Goal: Task Accomplishment & Management: Use online tool/utility

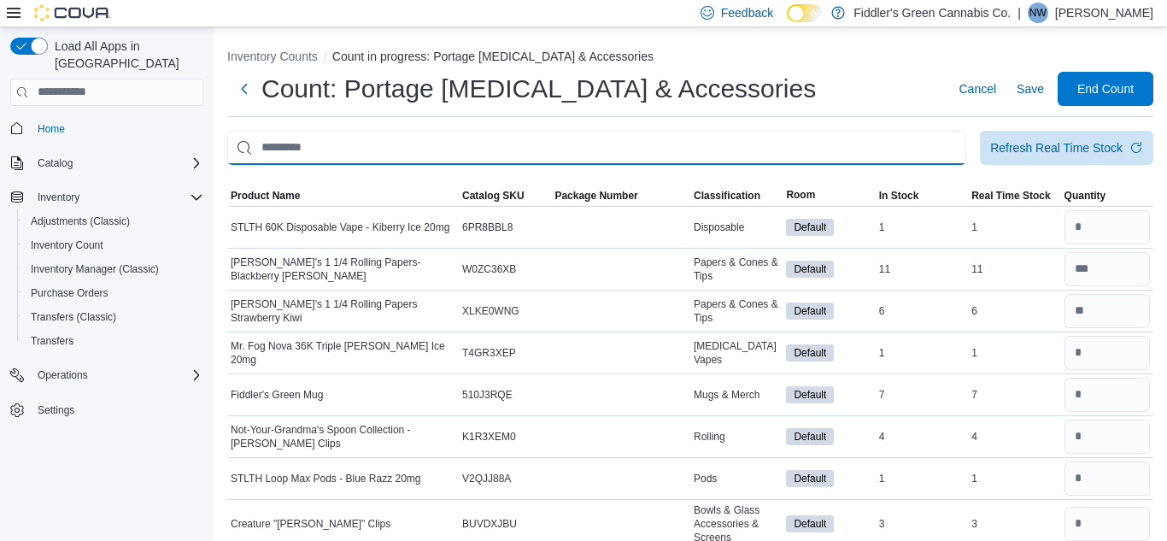
click at [690, 139] on input "This is a search bar. After typing your query, hit enter to filter the results …" at bounding box center [596, 148] width 739 height 34
type input "***"
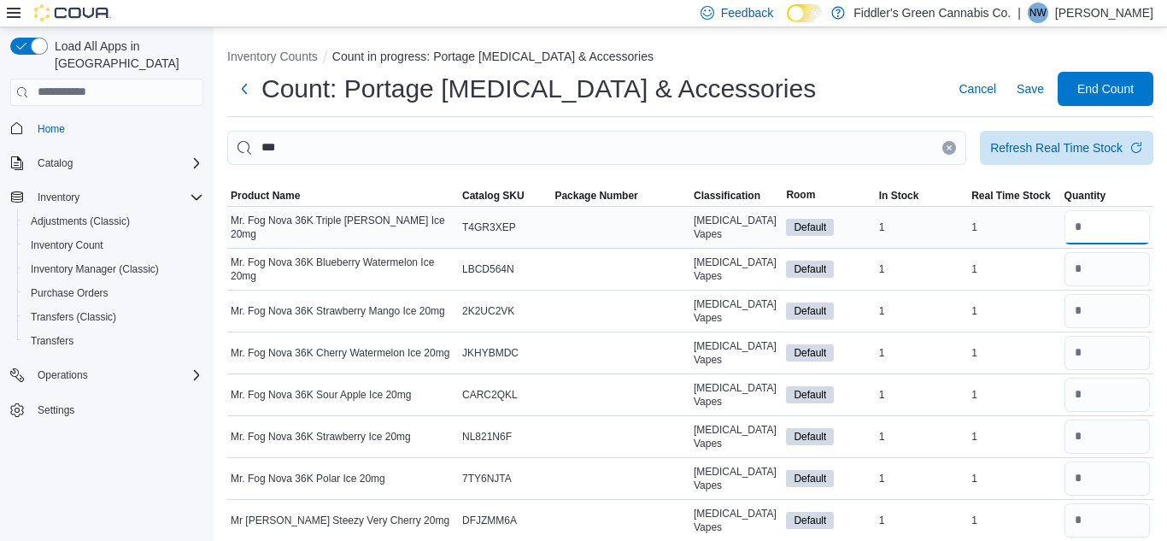
click at [1104, 226] on input "number" at bounding box center [1106, 227] width 85 height 34
type input "*"
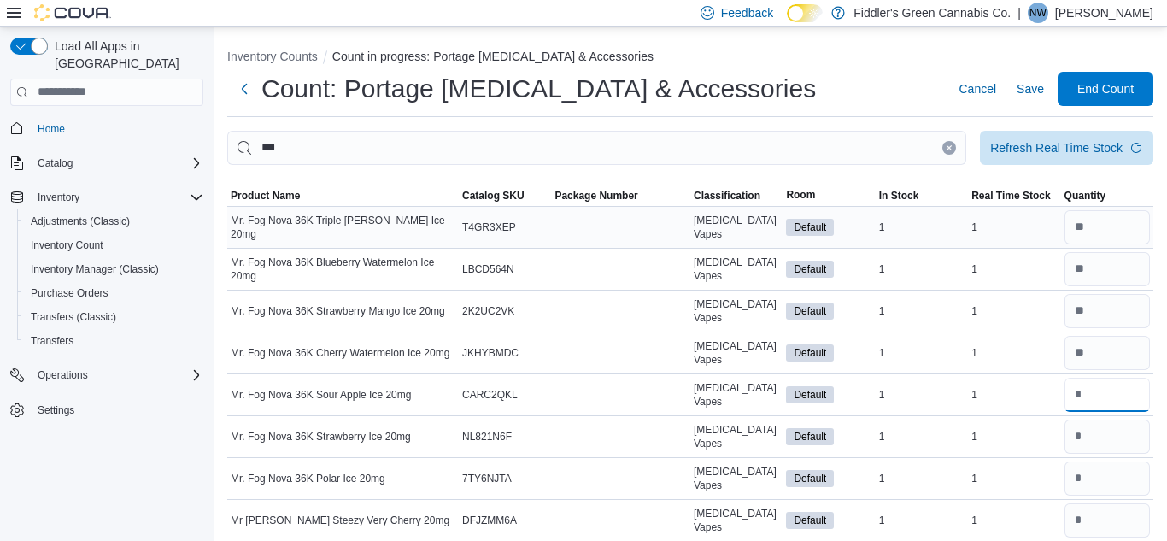
type input "*"
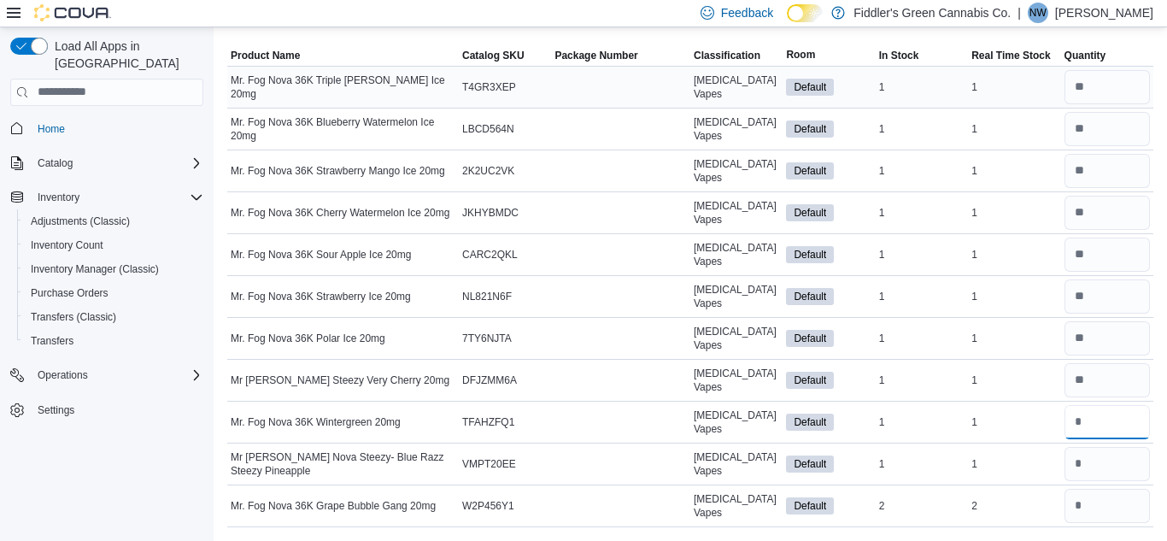
type input "*"
click at [1031, 343] on div "1" at bounding box center [1014, 338] width 92 height 20
click at [1100, 468] on input "number" at bounding box center [1106, 464] width 85 height 34
type input "*"
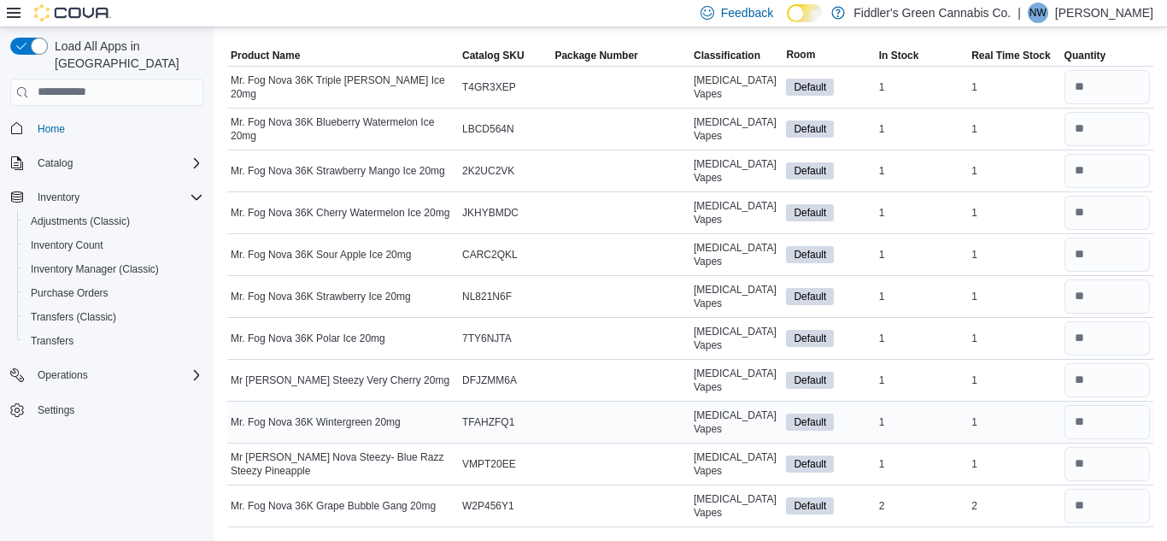
click at [1022, 426] on div "1" at bounding box center [1014, 422] width 92 height 20
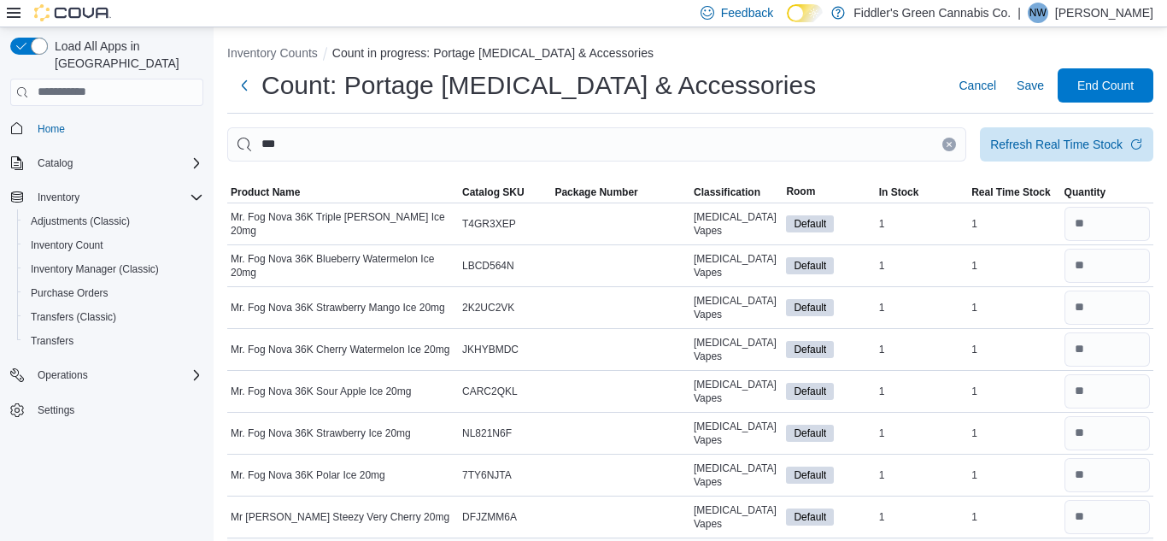
scroll to position [0, 0]
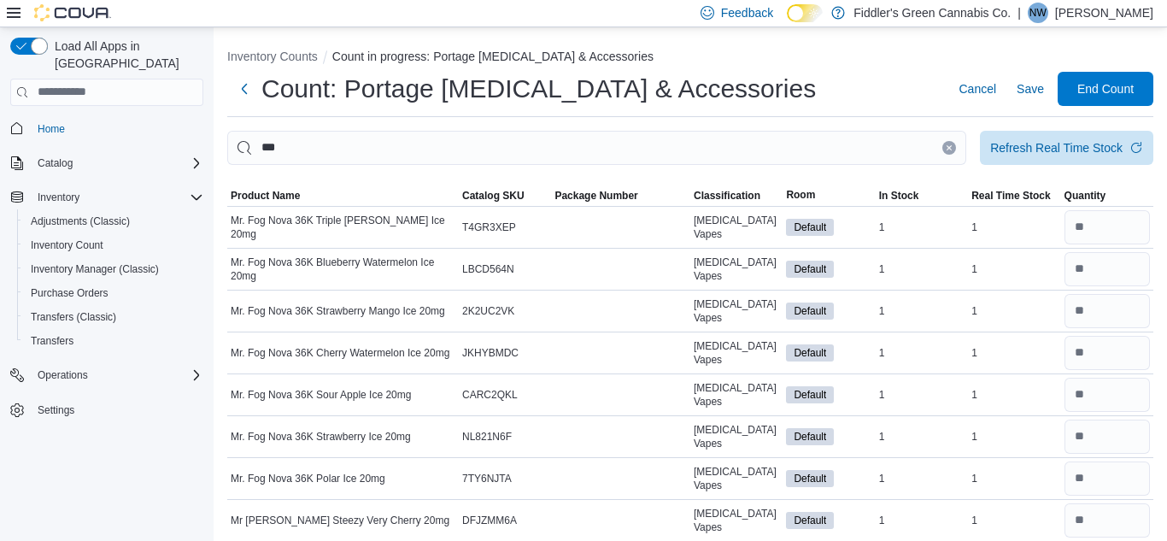
click at [946, 151] on button "Clear input" at bounding box center [949, 148] width 14 height 14
click at [652, 220] on td "Package Number" at bounding box center [620, 227] width 139 height 42
click at [605, 137] on input "***" at bounding box center [596, 148] width 739 height 34
type input "*"
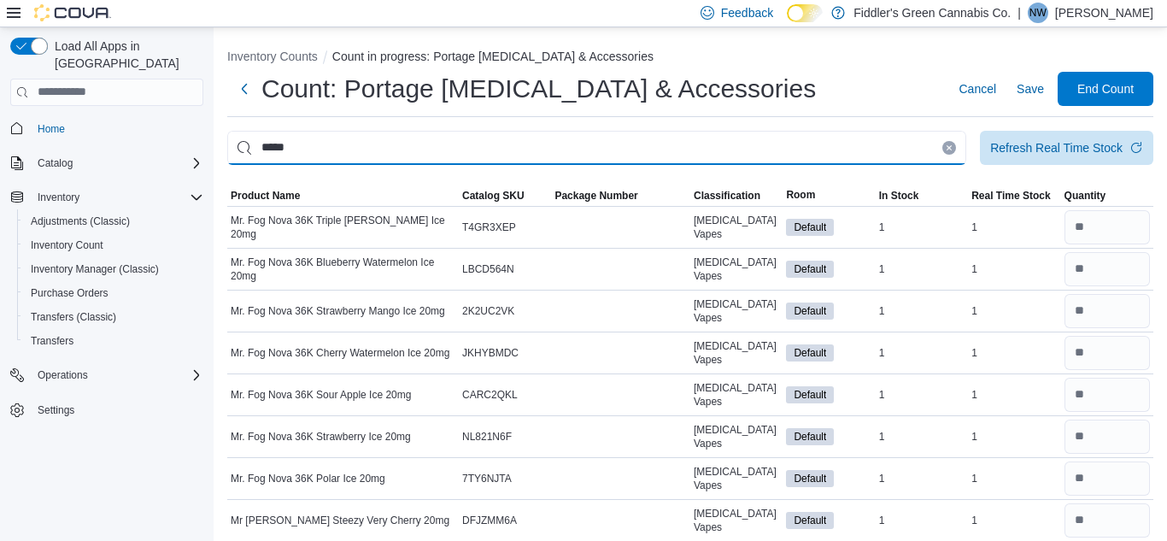
type input "*****"
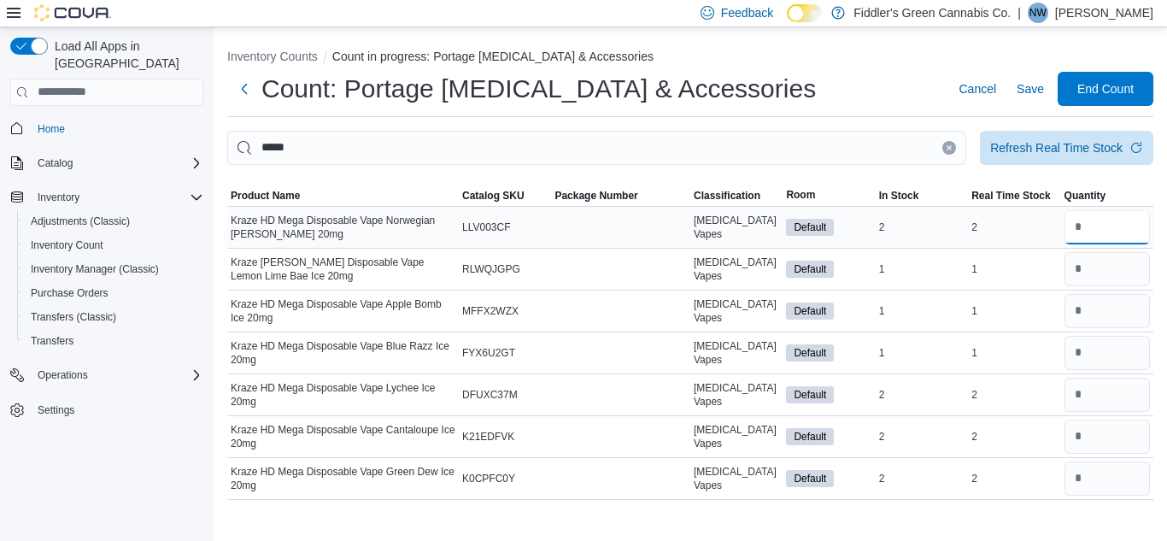
click at [1082, 216] on input "number" at bounding box center [1106, 227] width 85 height 34
type input "*"
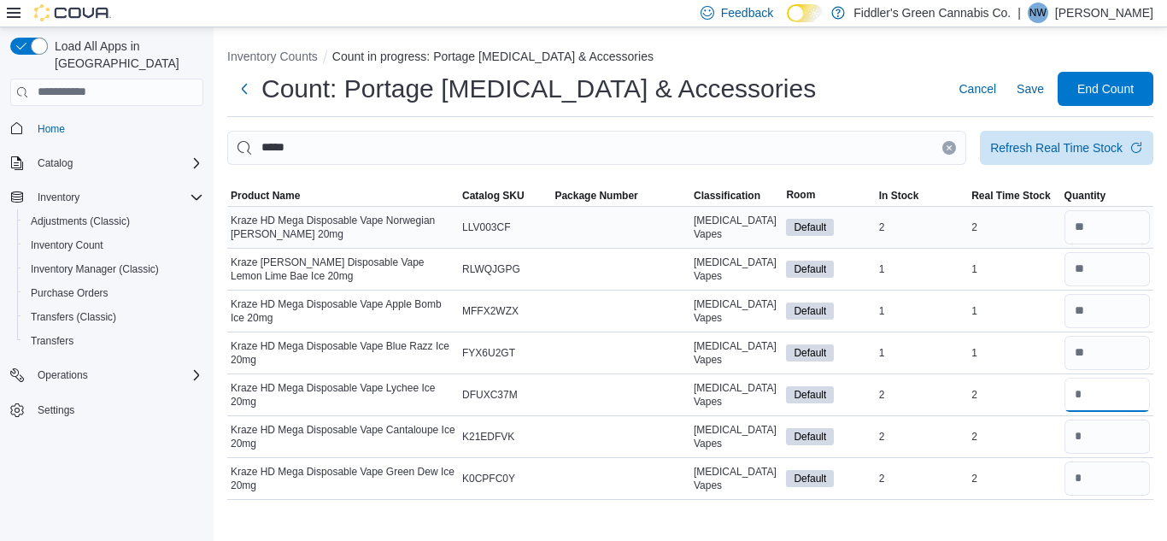
type input "*"
click at [946, 147] on icon "Clear input" at bounding box center [949, 147] width 7 height 7
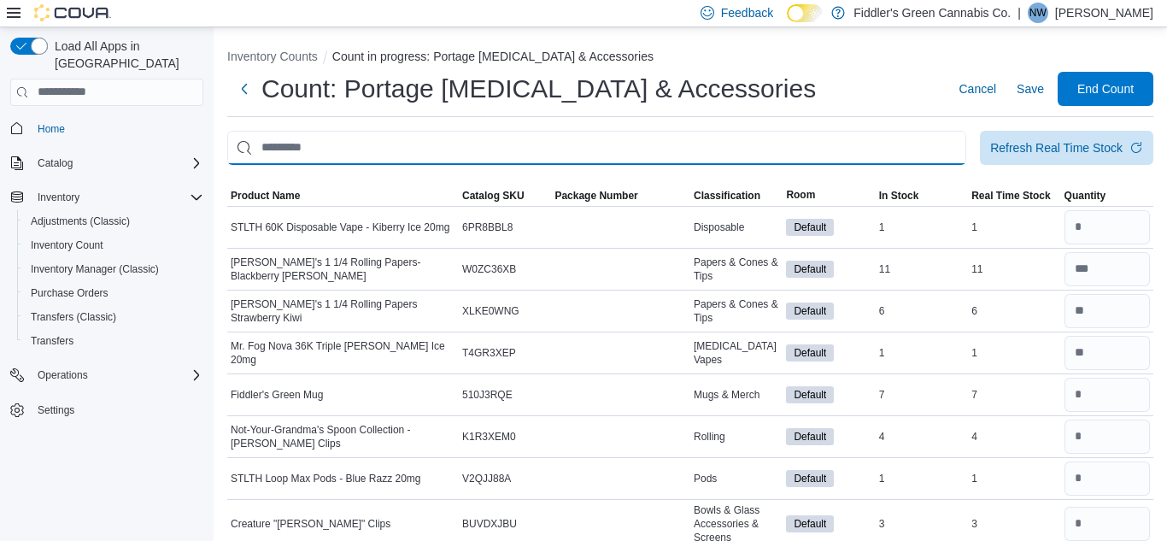
click at [886, 148] on input "This is a search bar. After typing your query, hit enter to filter the results …" at bounding box center [596, 148] width 739 height 34
type input "*****"
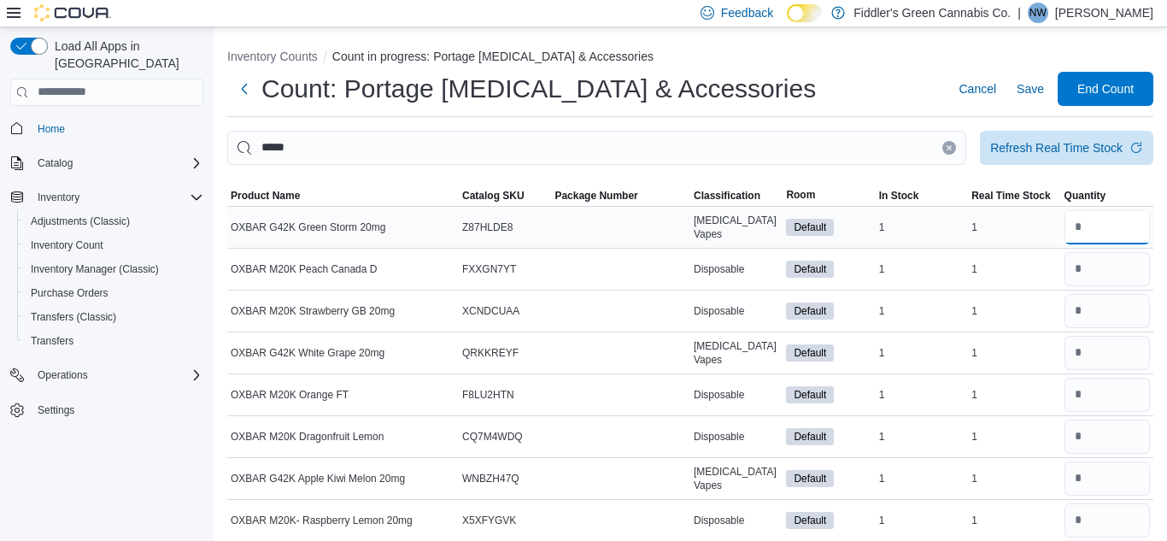
click at [1111, 227] on input "number" at bounding box center [1106, 227] width 85 height 34
type input "*"
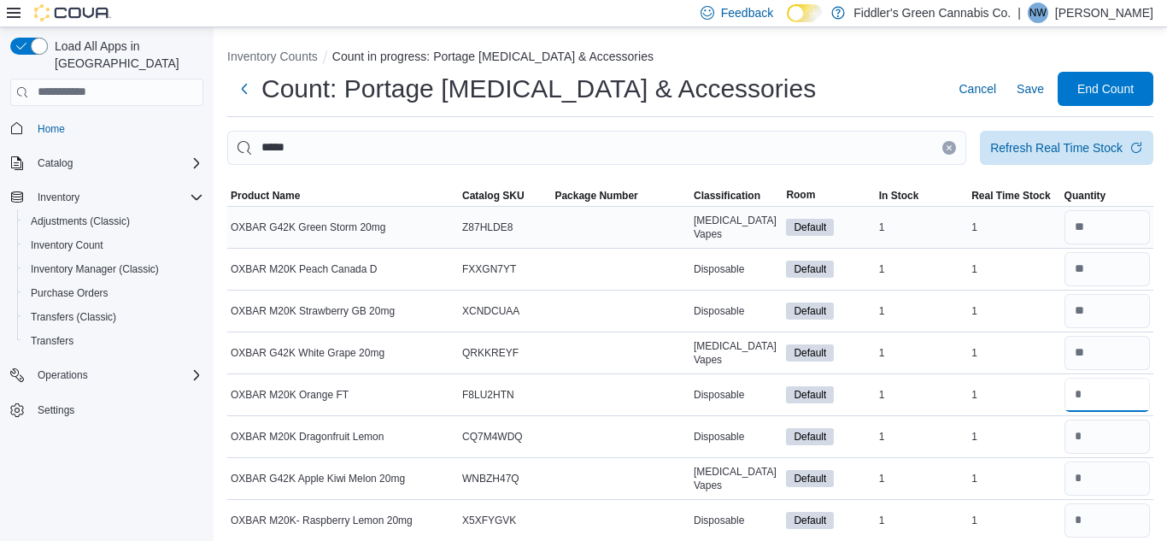
type input "*"
click at [958, 319] on div "1" at bounding box center [922, 311] width 92 height 20
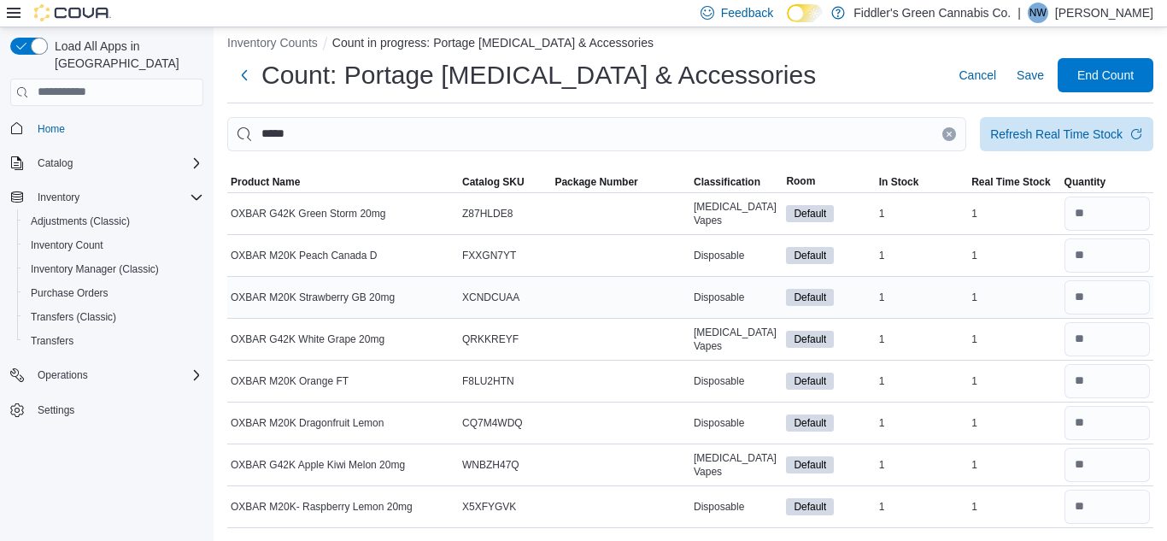
scroll to position [15, 0]
click at [949, 136] on icon "Clear input" at bounding box center [949, 133] width 7 height 7
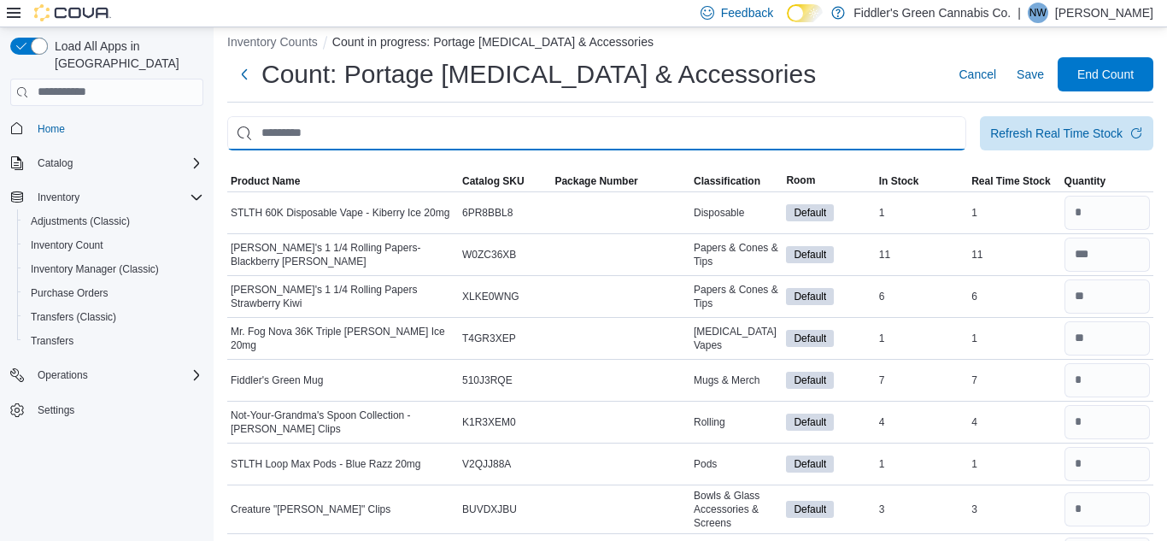
click at [878, 132] on input "This is a search bar. After typing your query, hit enter to filter the results …" at bounding box center [596, 133] width 739 height 34
type input "****"
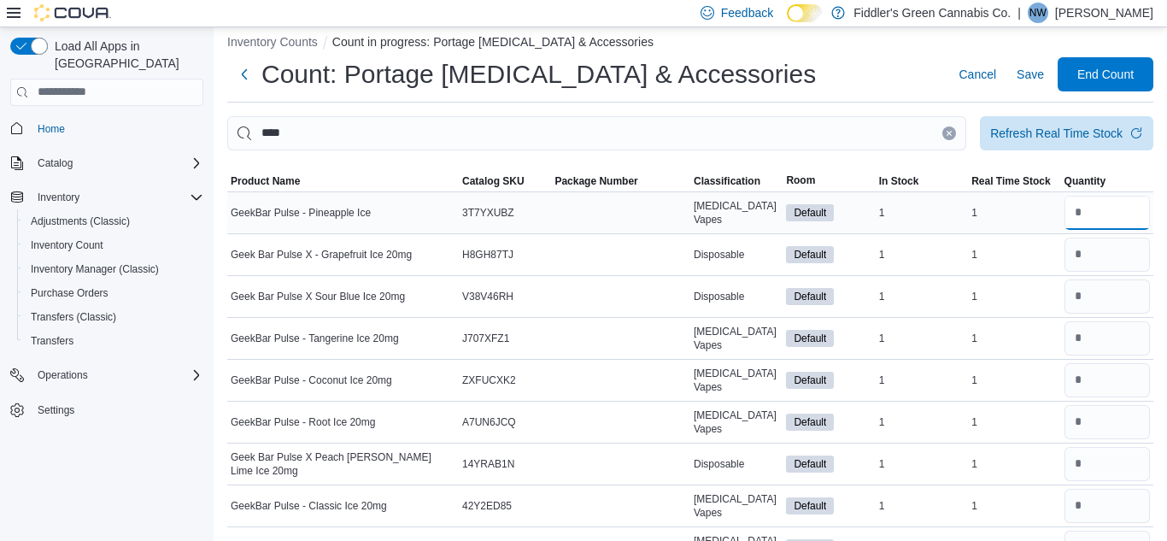
click at [1075, 221] on input "number" at bounding box center [1106, 213] width 85 height 34
type input "*"
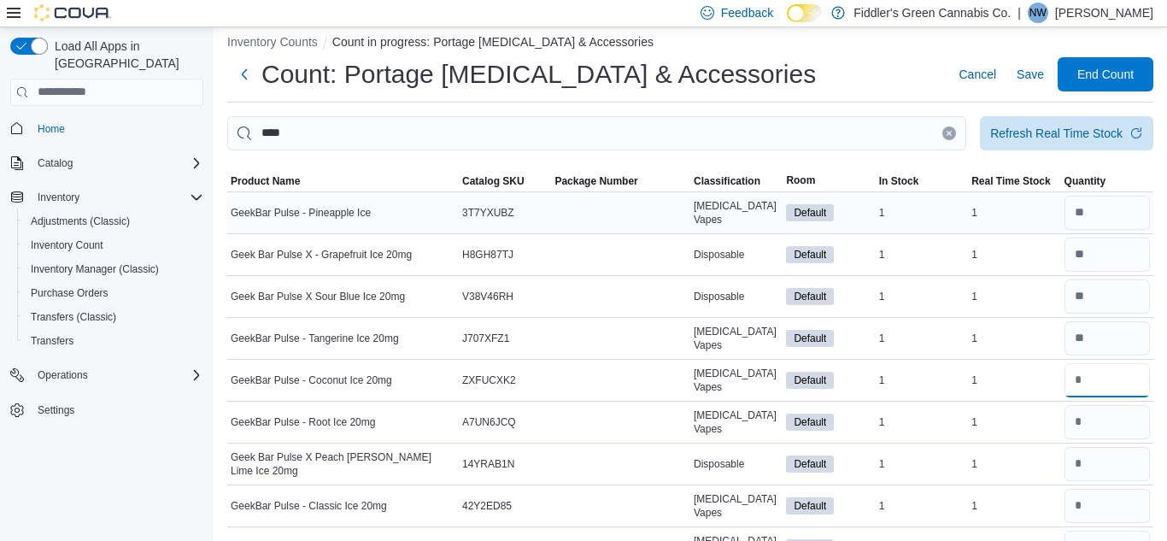
type input "*"
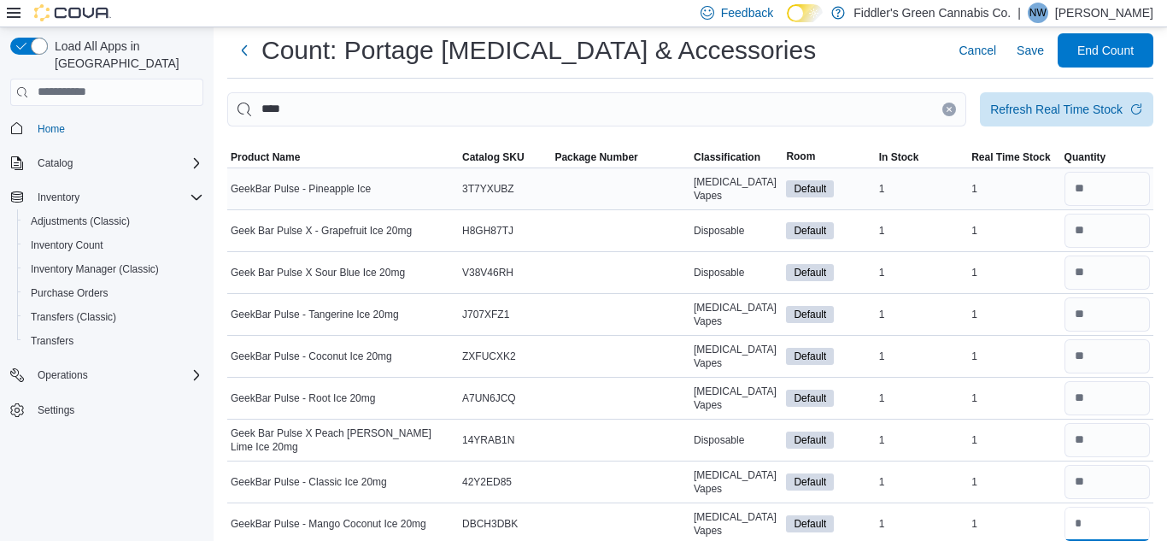
type input "*"
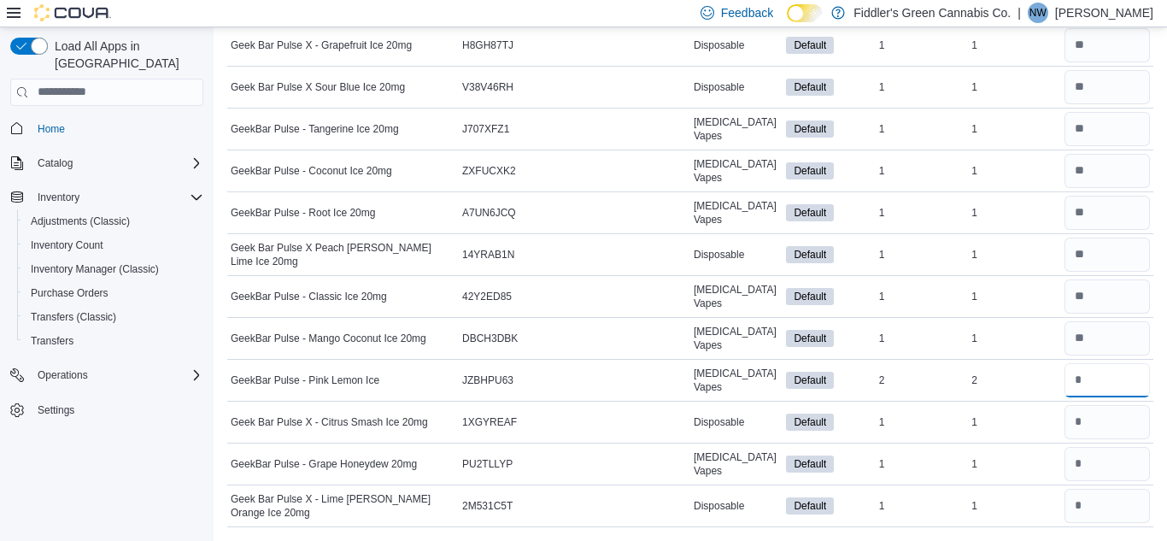
type input "*"
click at [988, 153] on td "Real Time Stock 1" at bounding box center [1014, 170] width 92 height 42
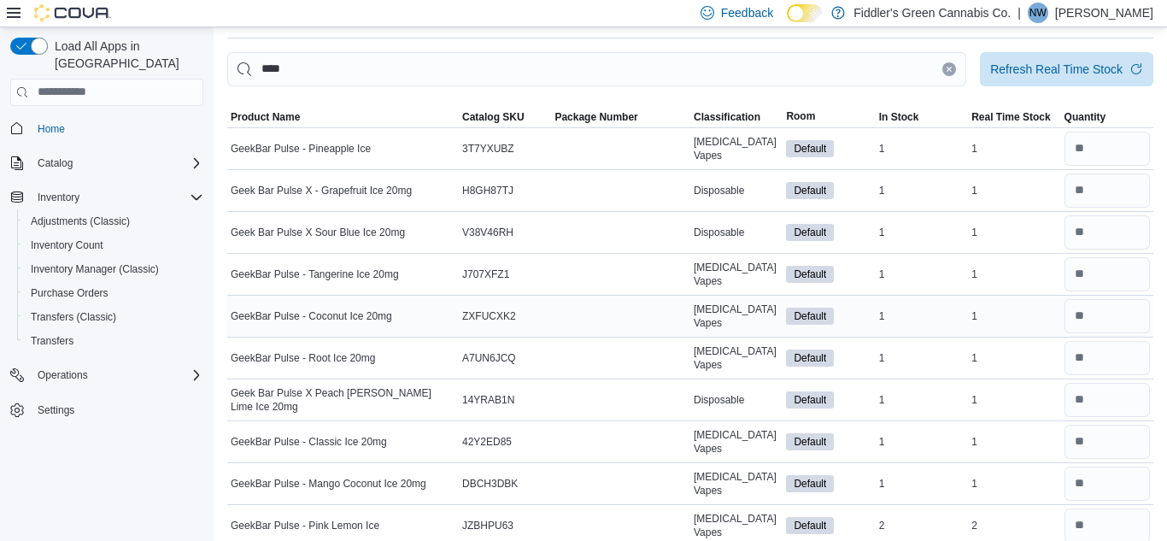
scroll to position [0, 0]
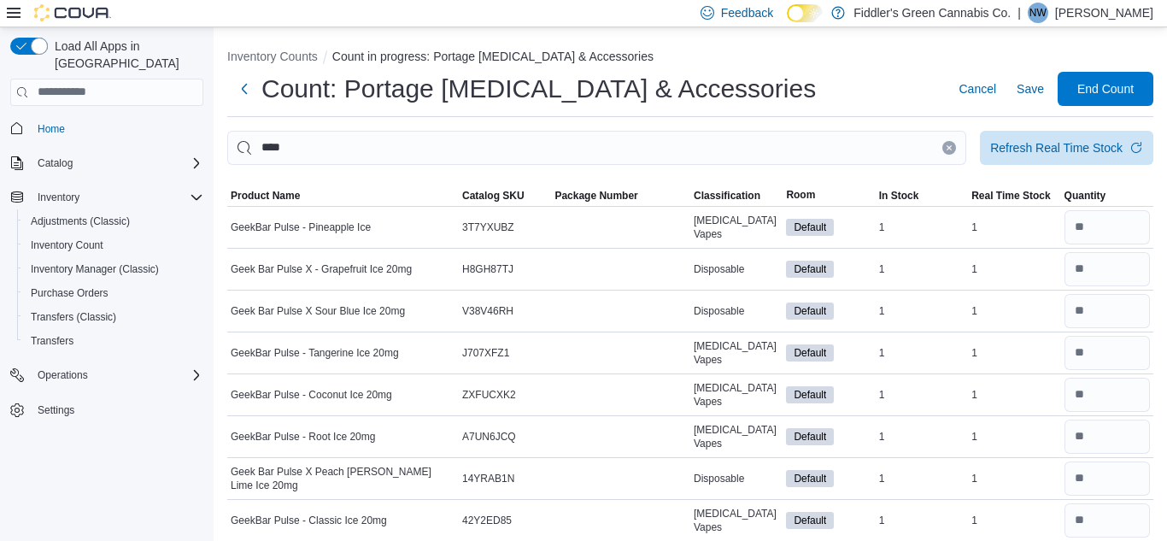
click at [951, 150] on button "Clear input" at bounding box center [949, 148] width 14 height 14
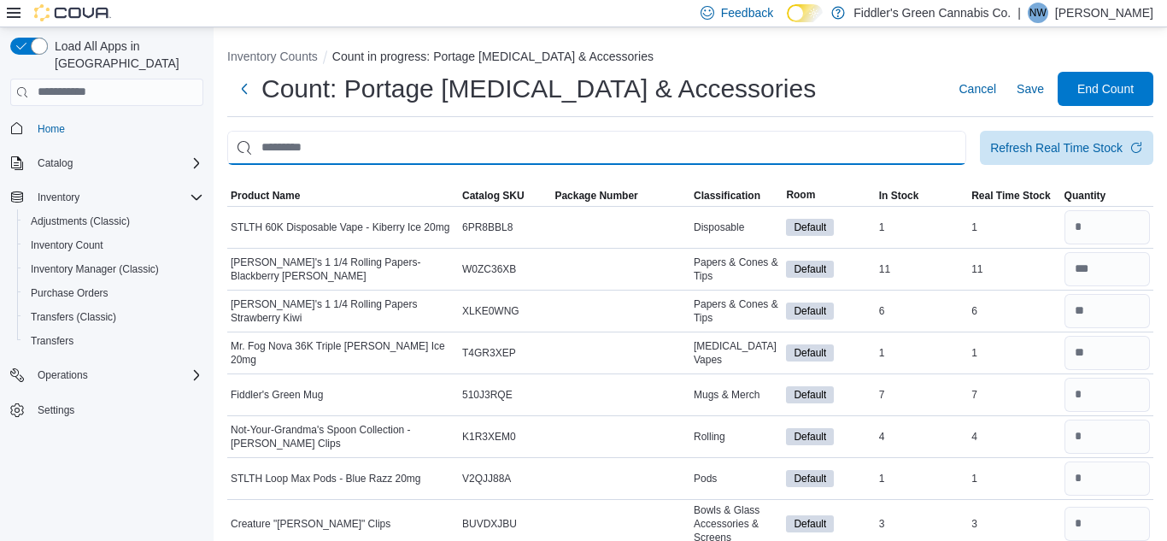
click at [896, 154] on input "This is a search bar. After typing your query, hit enter to filter the results …" at bounding box center [596, 148] width 739 height 34
click at [862, 151] on input "*****" at bounding box center [596, 148] width 739 height 34
type input "*****"
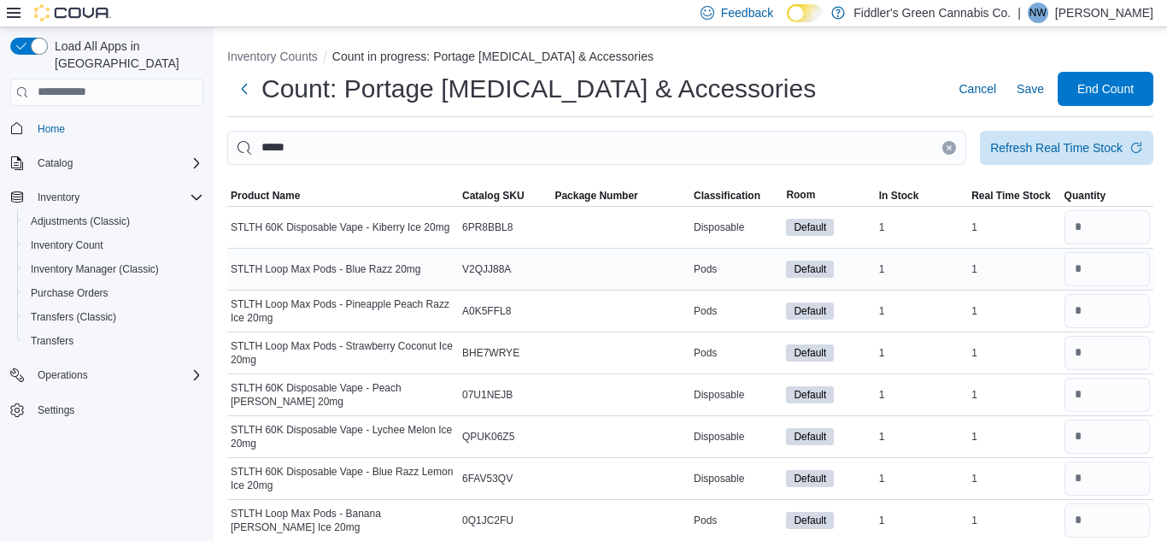
click at [993, 250] on td "Real Time Stock 1" at bounding box center [1014, 269] width 92 height 42
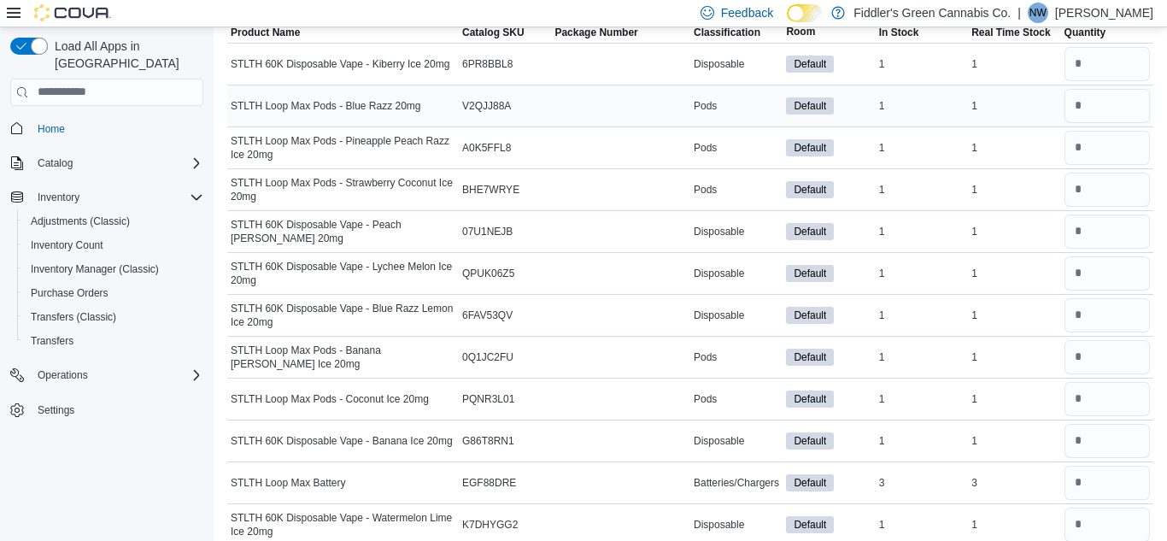
scroll to position [129, 0]
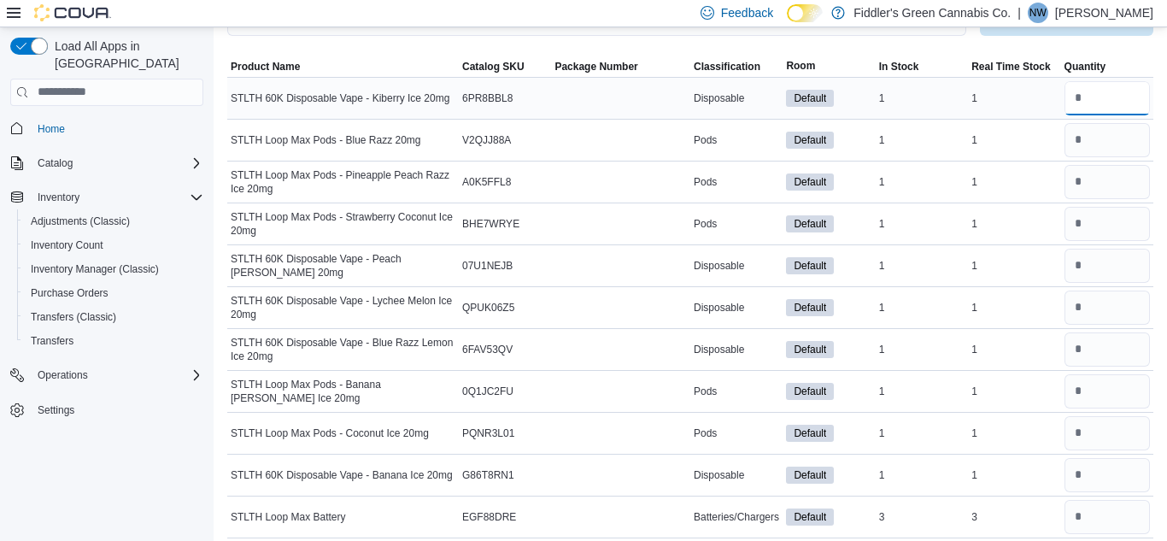
click at [1109, 101] on input "number" at bounding box center [1106, 98] width 85 height 34
type input "*"
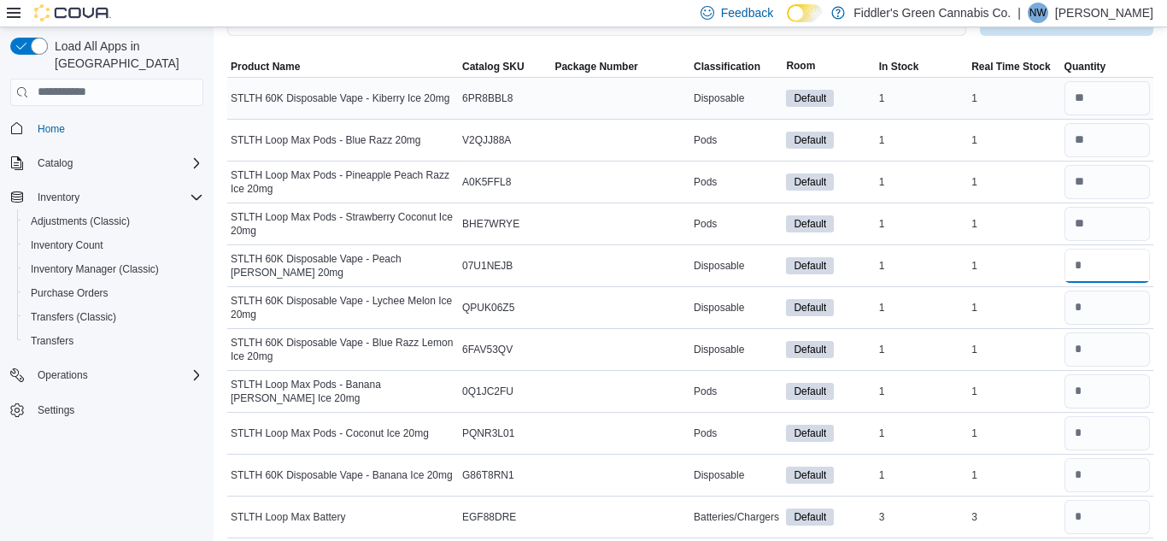
type input "*"
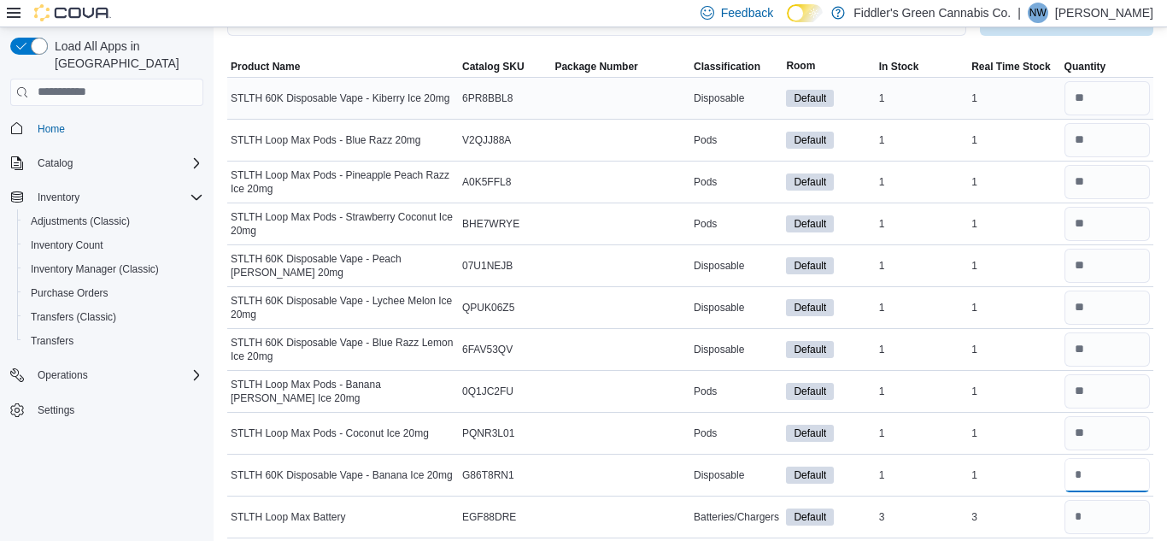
type input "*"
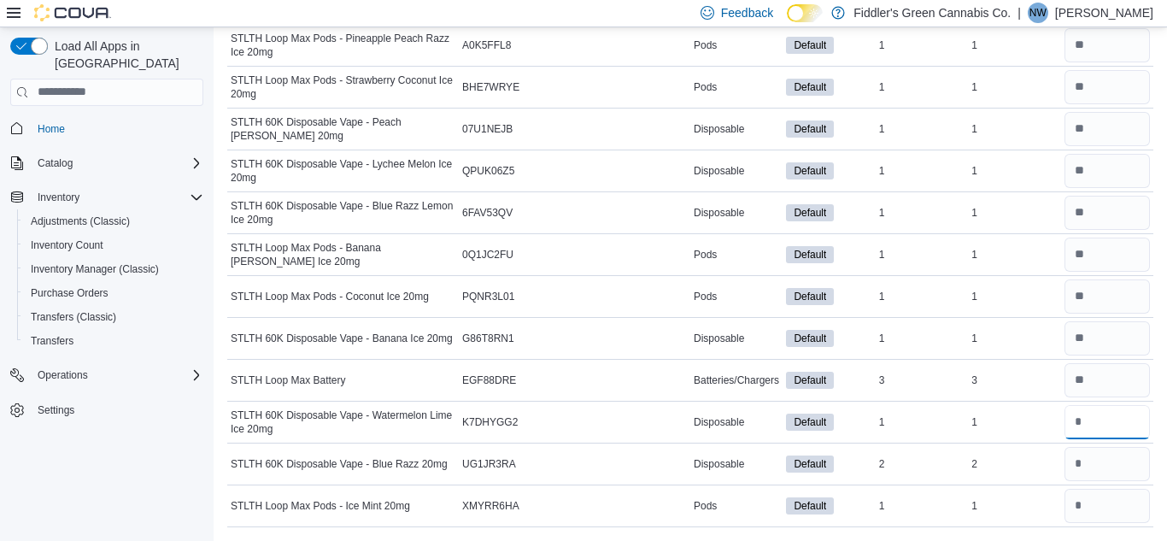
type input "*"
click at [1022, 196] on td "Real Time Stock 1" at bounding box center [1014, 212] width 92 height 42
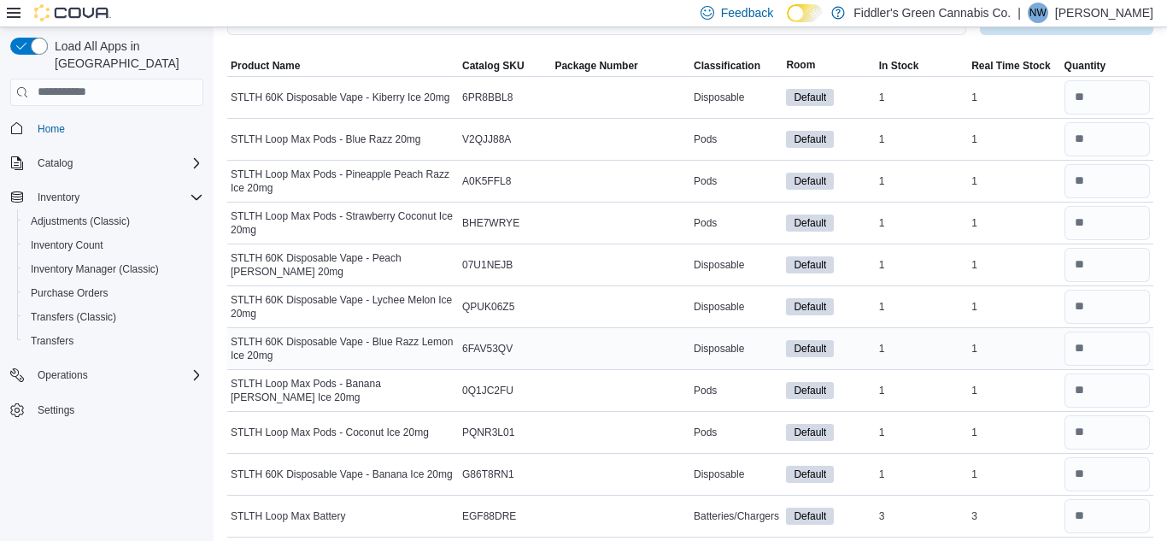
scroll to position [95, 0]
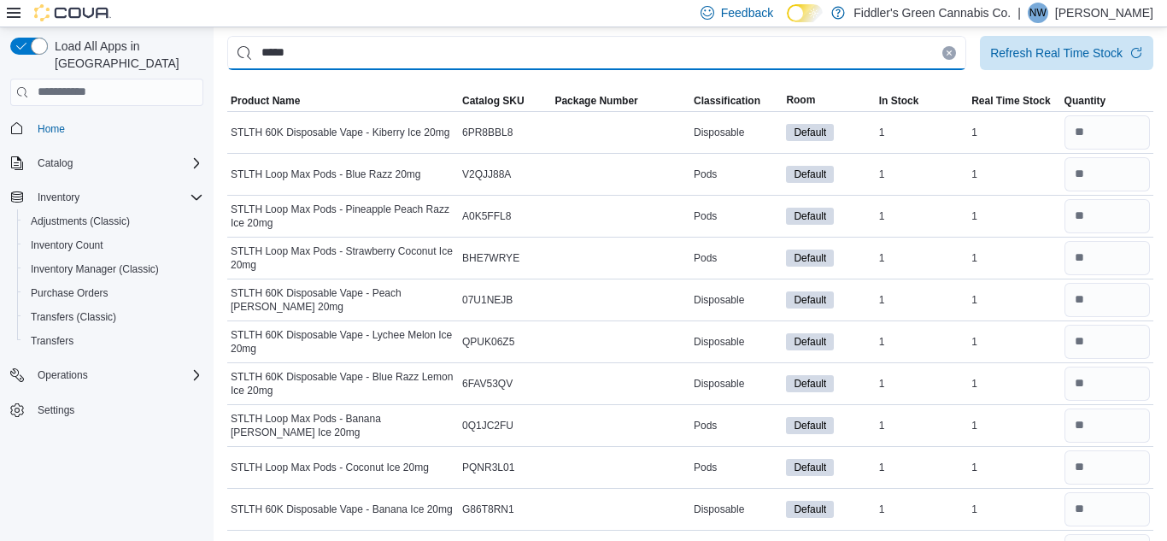
click at [521, 61] on input "*****" at bounding box center [596, 53] width 739 height 34
type input "*"
type input "****"
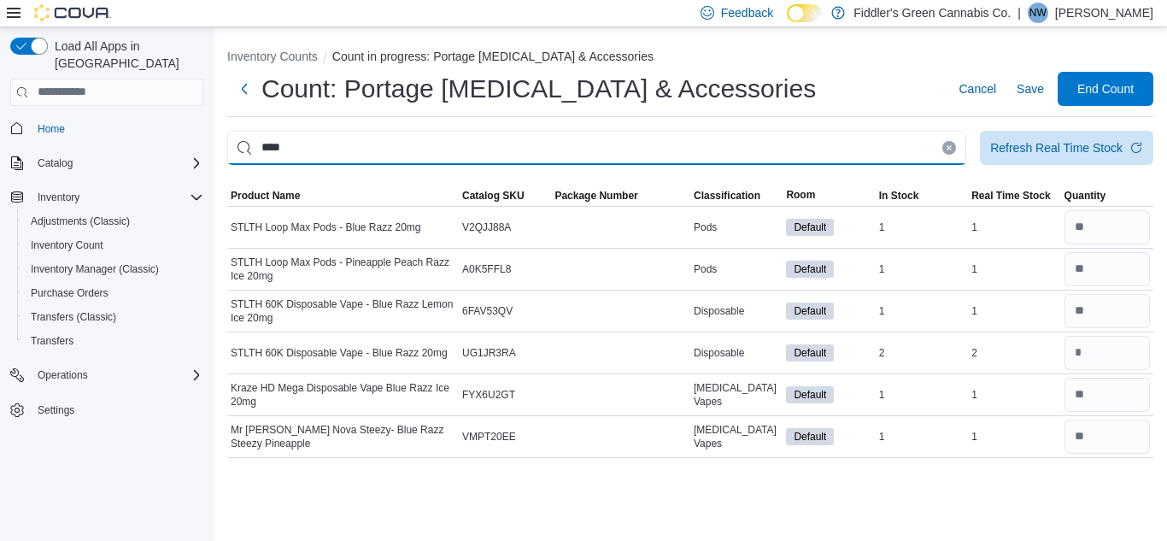
scroll to position [0, 0]
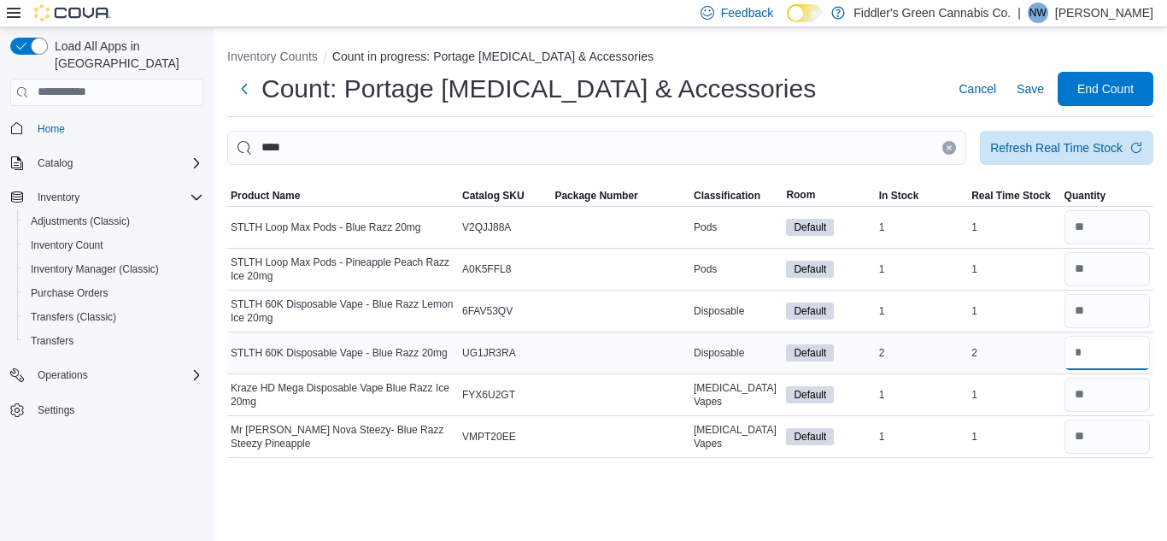
click at [1077, 351] on input "number" at bounding box center [1106, 353] width 85 height 34
type input "*"
click at [947, 146] on icon "Clear input" at bounding box center [949, 147] width 4 height 4
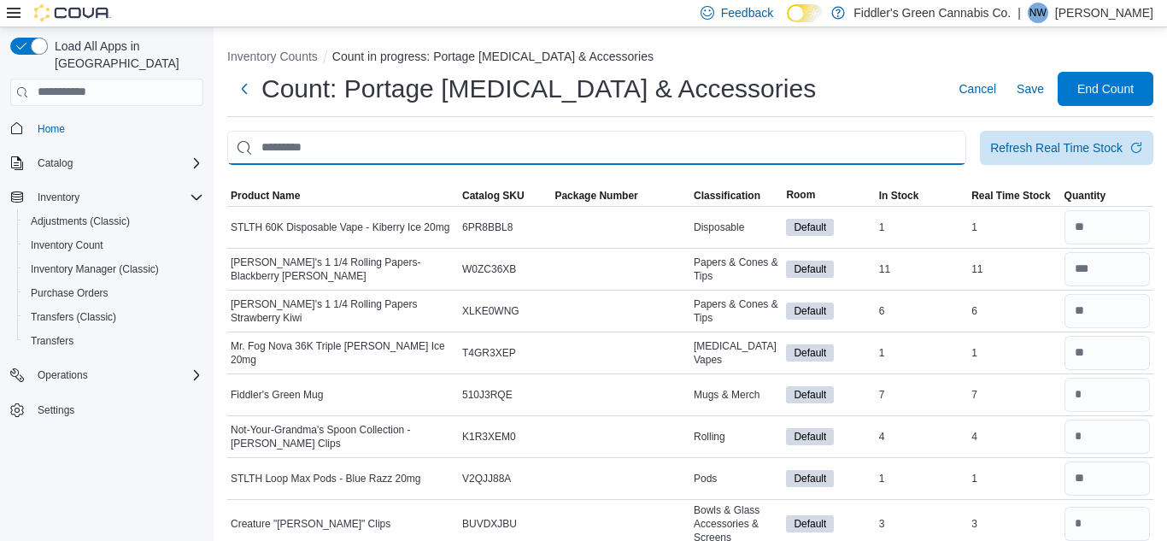
click at [879, 151] on input "This is a search bar. After typing your query, hit enter to filter the results …" at bounding box center [596, 148] width 739 height 34
type input "*****"
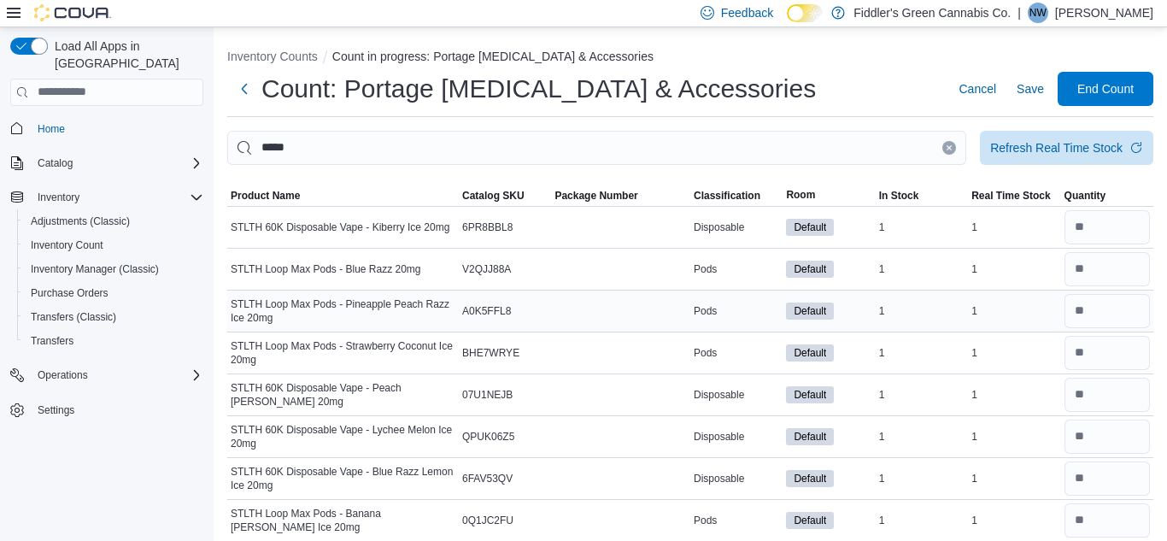
click at [968, 320] on div "1" at bounding box center [1014, 311] width 92 height 20
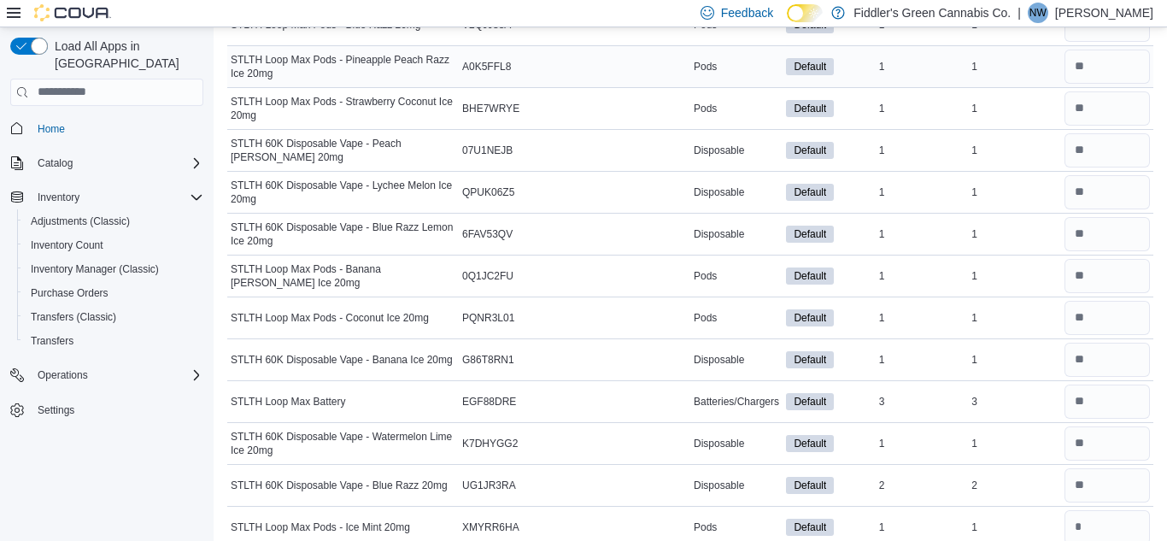
scroll to position [266, 0]
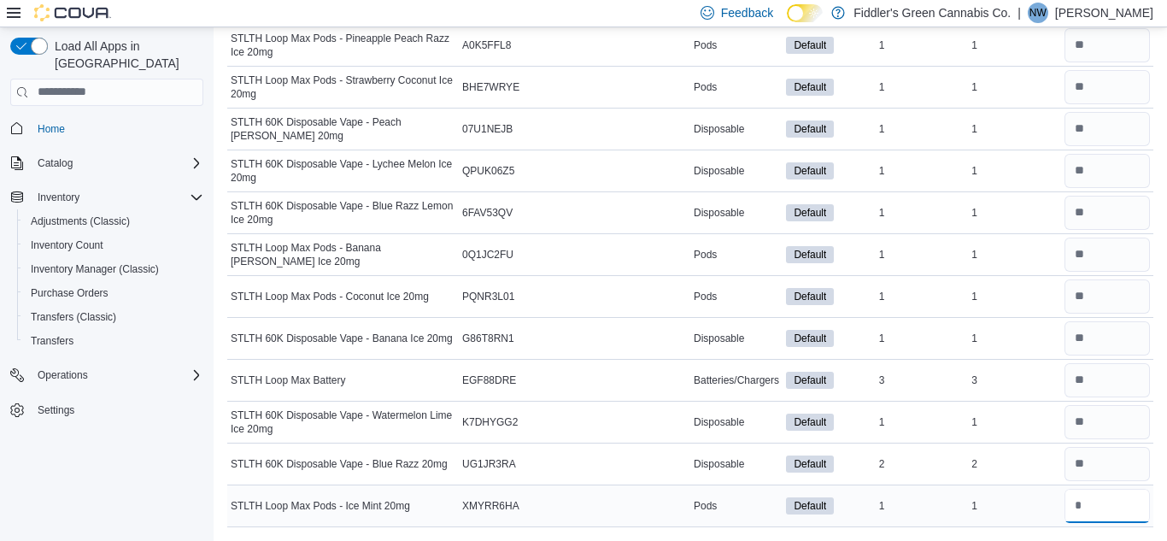
click at [1081, 507] on input "number" at bounding box center [1106, 506] width 85 height 34
type input "*"
click at [1091, 465] on input "number" at bounding box center [1106, 464] width 85 height 34
type input "*"
click at [1093, 373] on input "number" at bounding box center [1106, 380] width 85 height 34
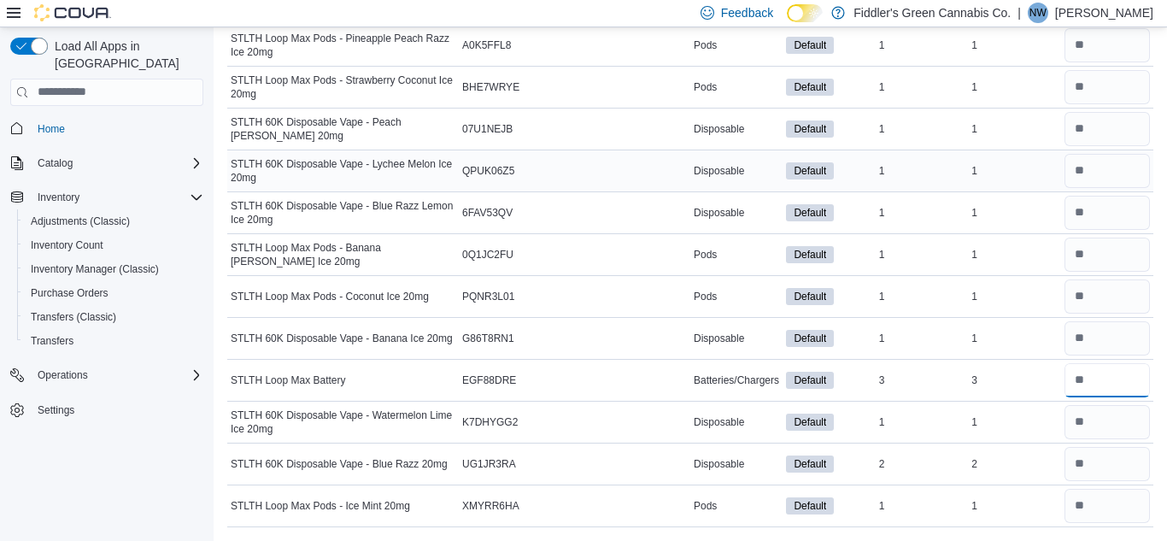
type input "*"
click at [1051, 165] on div "1" at bounding box center [1014, 171] width 92 height 20
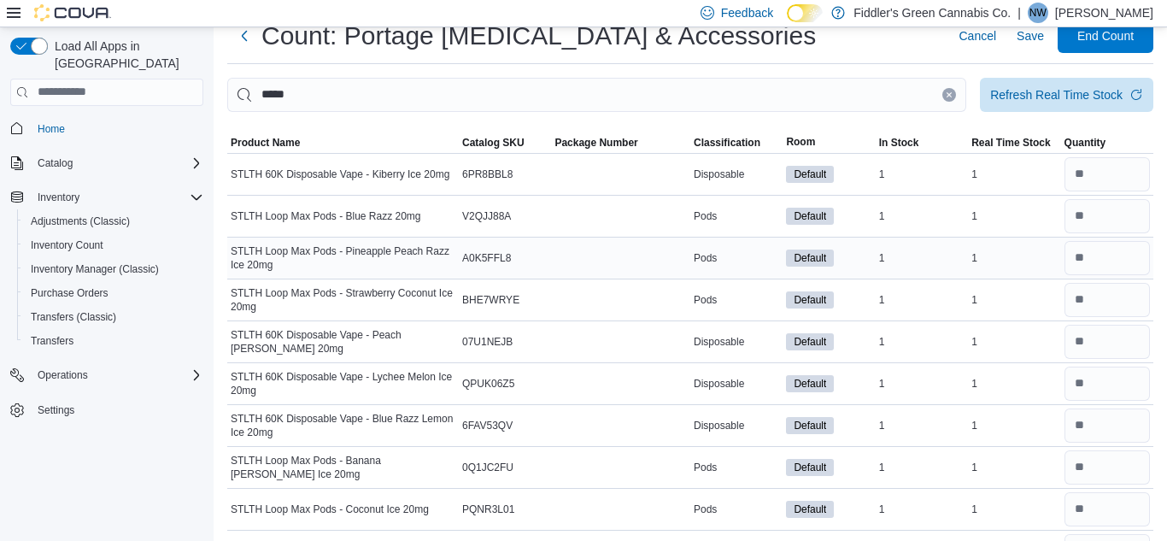
scroll to position [26, 0]
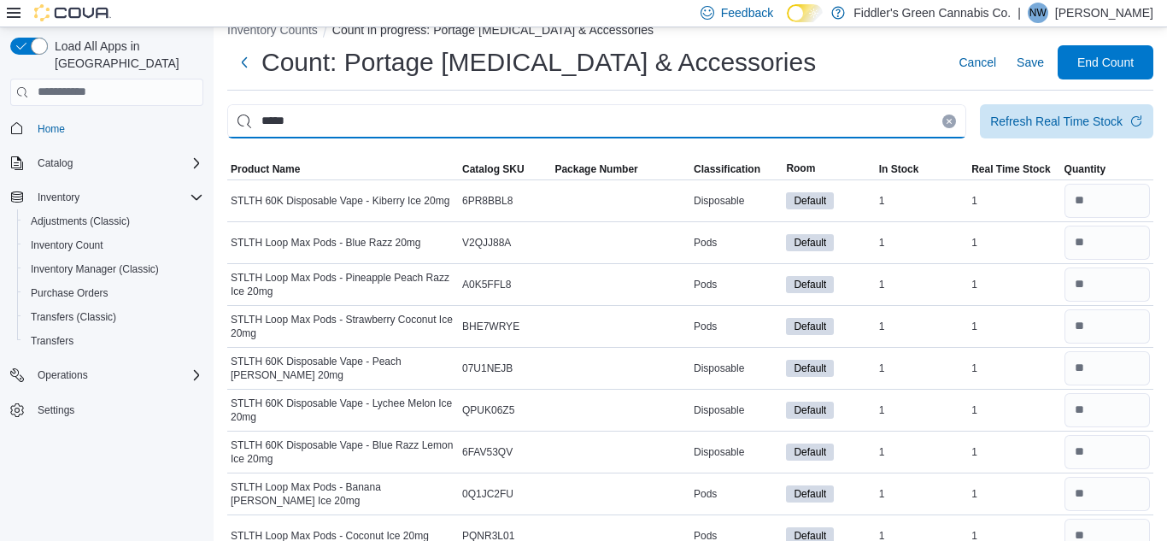
click at [707, 121] on input "*****" at bounding box center [596, 121] width 739 height 34
type input "*"
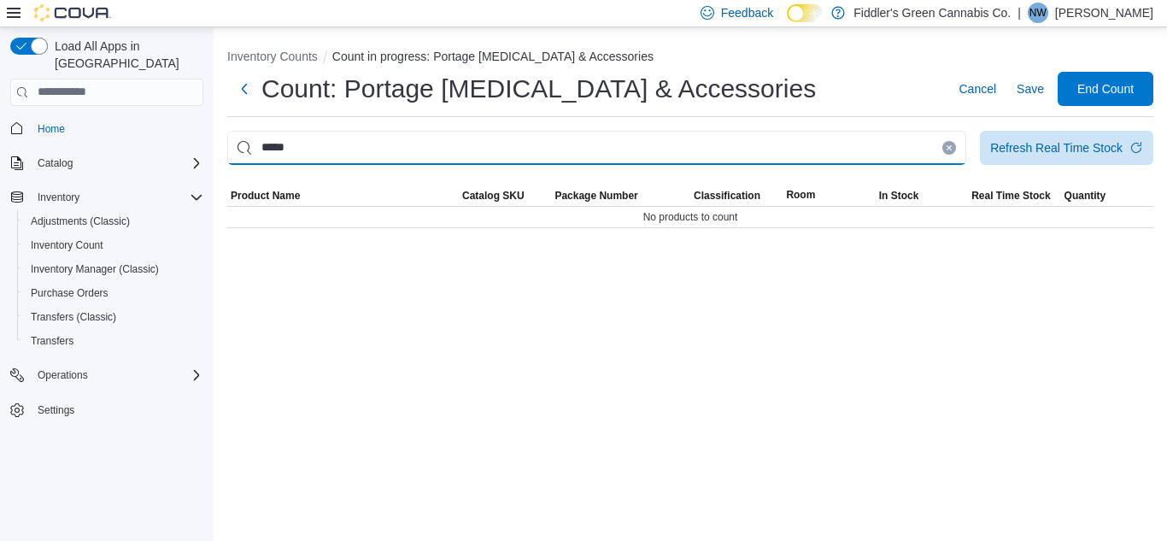
scroll to position [0, 0]
type input "*****"
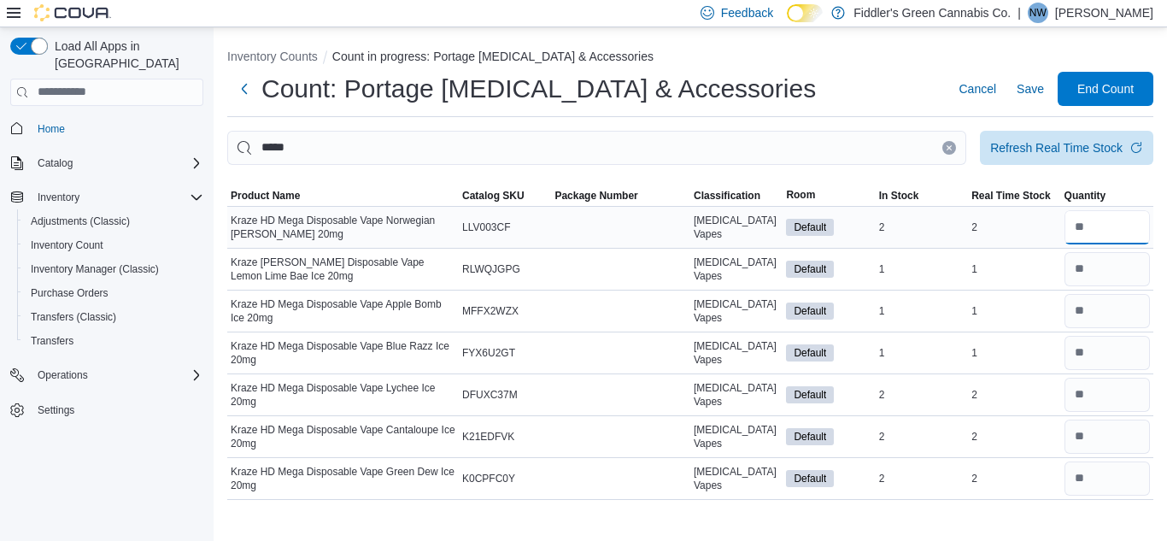
click at [1099, 224] on input "number" at bounding box center [1106, 227] width 85 height 34
type input "*"
click at [1118, 387] on input "number" at bounding box center [1106, 395] width 85 height 34
type input "*"
click at [1122, 432] on input "number" at bounding box center [1106, 436] width 85 height 34
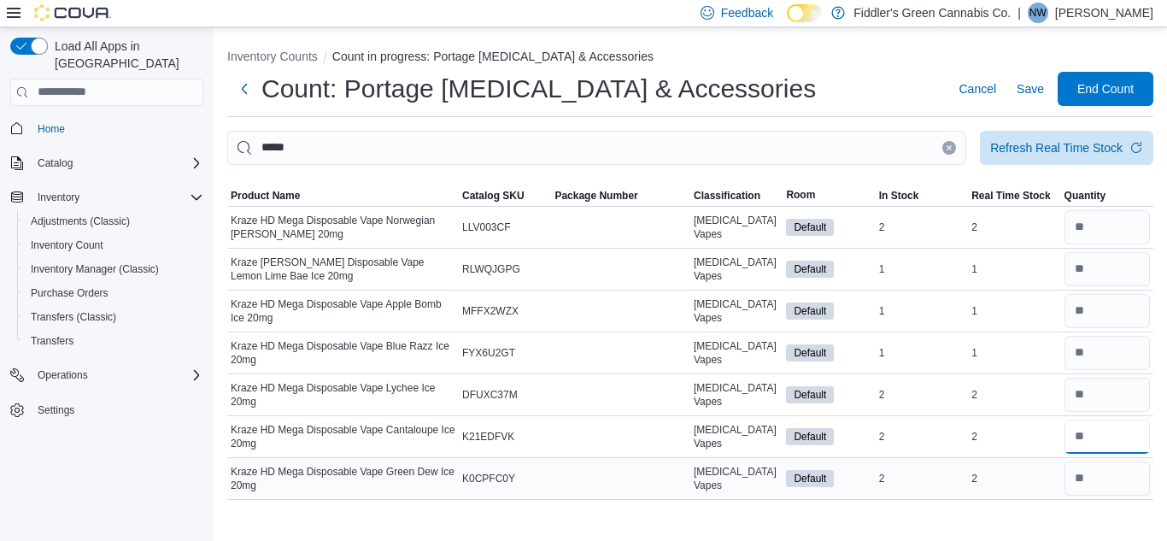
type input "*"
click at [1109, 481] on input "number" at bounding box center [1106, 478] width 85 height 34
type input "*"
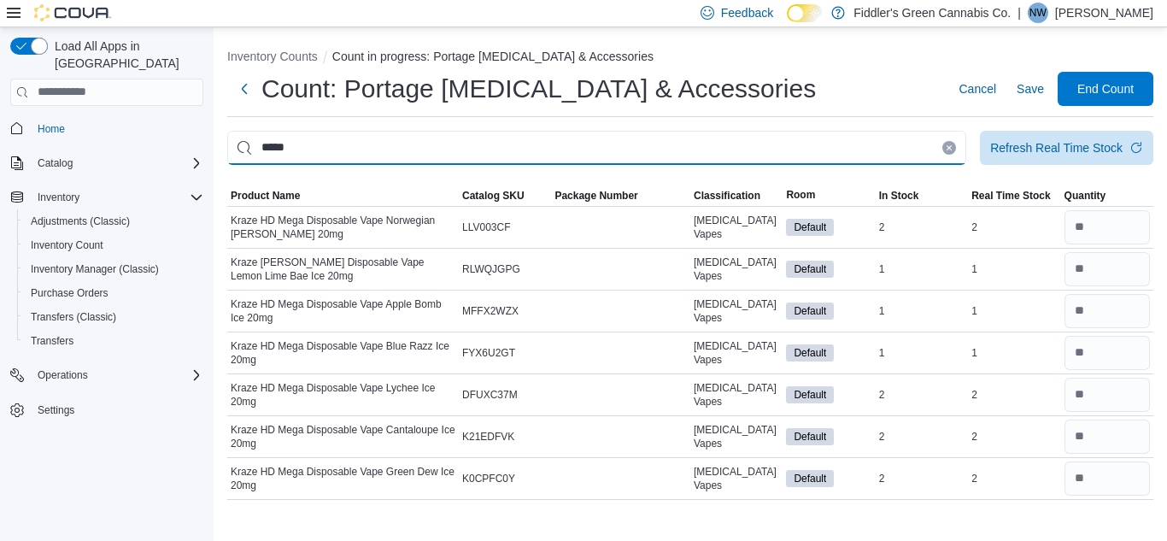
click at [849, 149] on input "*****" at bounding box center [596, 148] width 739 height 34
type input "*"
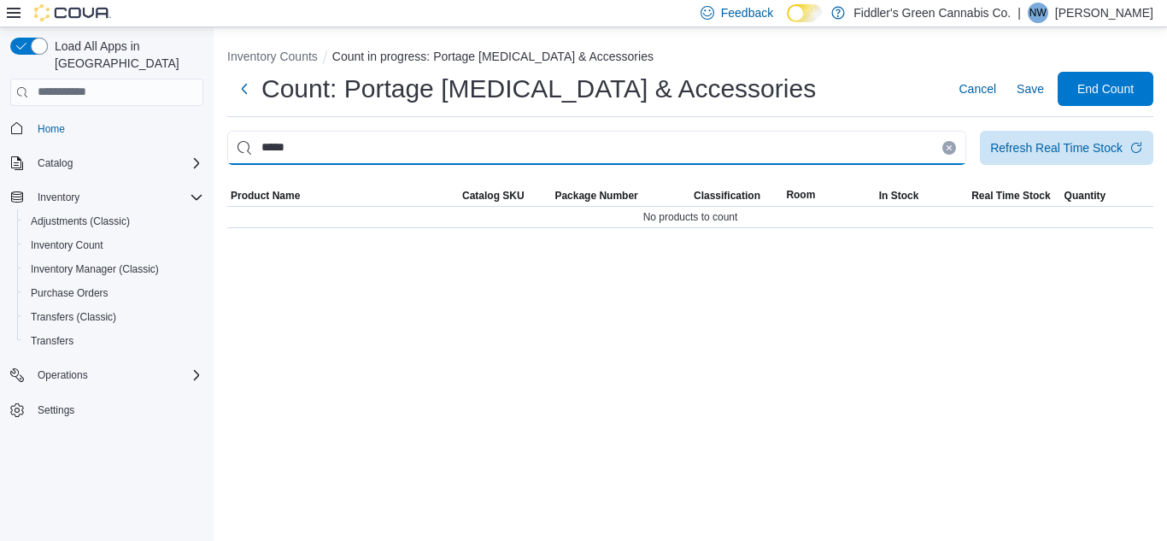
click at [584, 151] on input "*****" at bounding box center [596, 148] width 739 height 34
type input "****"
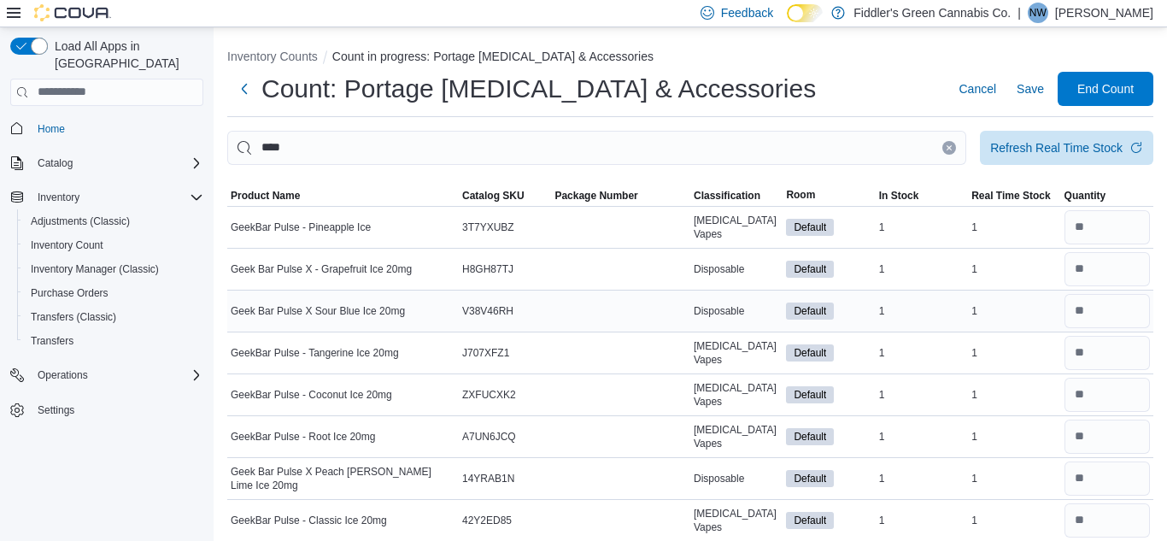
click at [987, 313] on div "1" at bounding box center [1014, 311] width 92 height 20
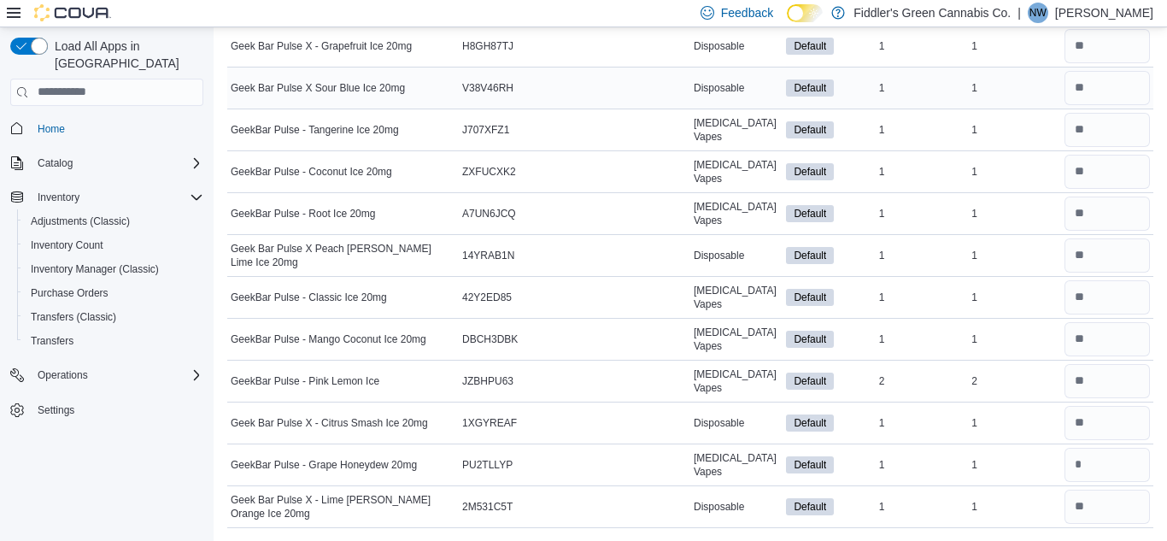
scroll to position [224, 0]
click at [1094, 379] on input "number" at bounding box center [1106, 380] width 85 height 34
type input "*"
click at [1108, 460] on input "number" at bounding box center [1106, 464] width 85 height 34
type input "*"
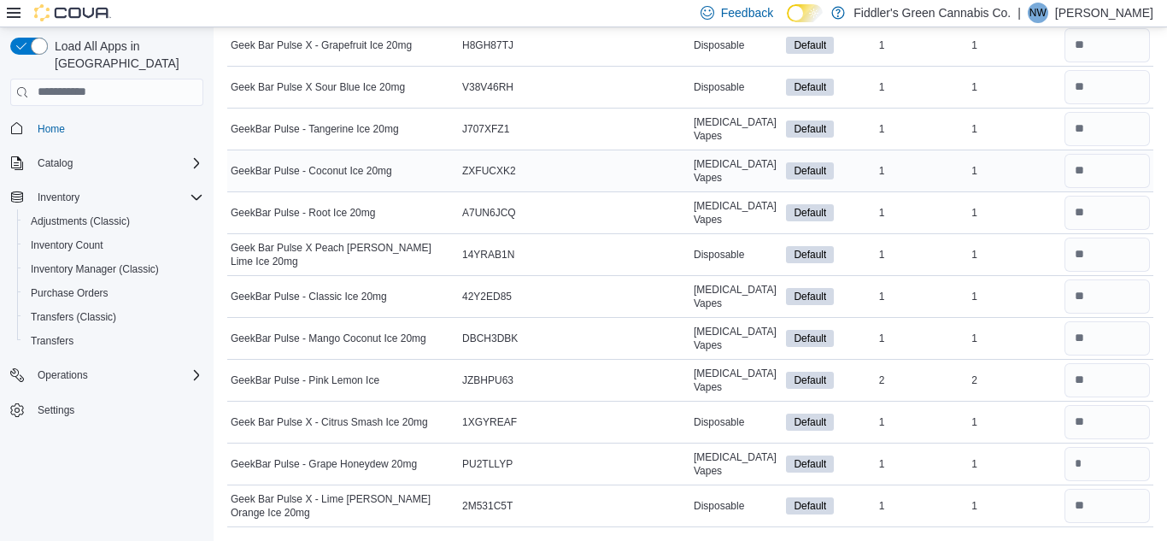
click at [659, 183] on td "Package Number" at bounding box center [620, 170] width 139 height 42
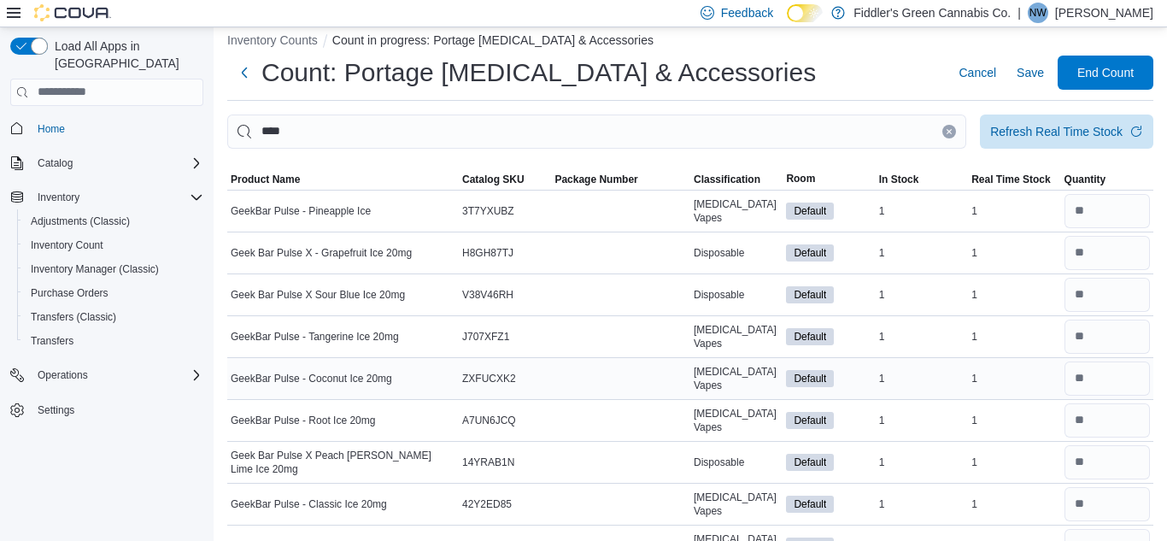
scroll to position [0, 0]
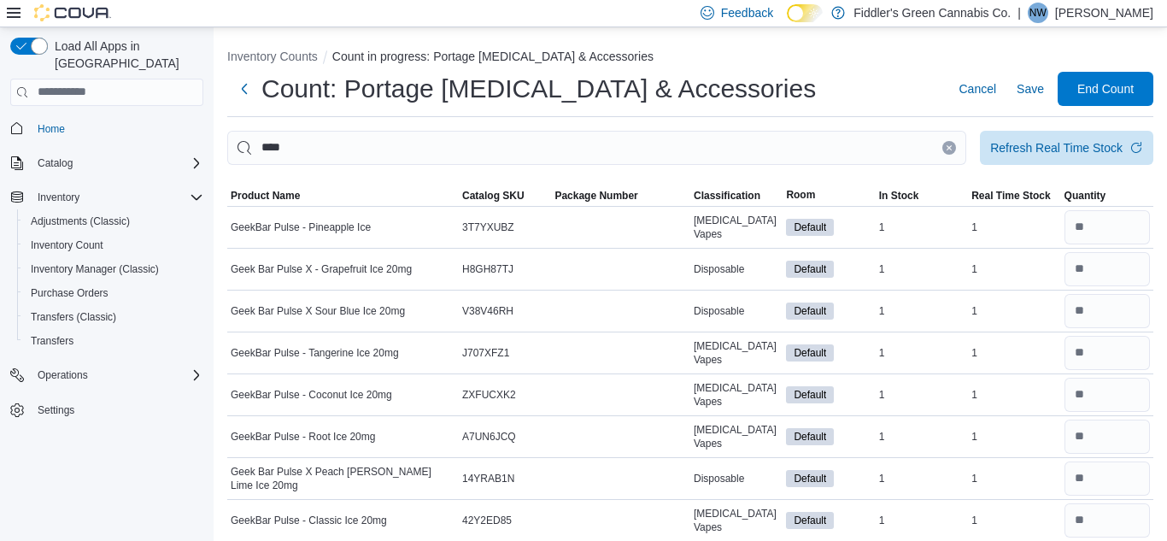
click at [947, 144] on icon "Clear input" at bounding box center [949, 147] width 7 height 7
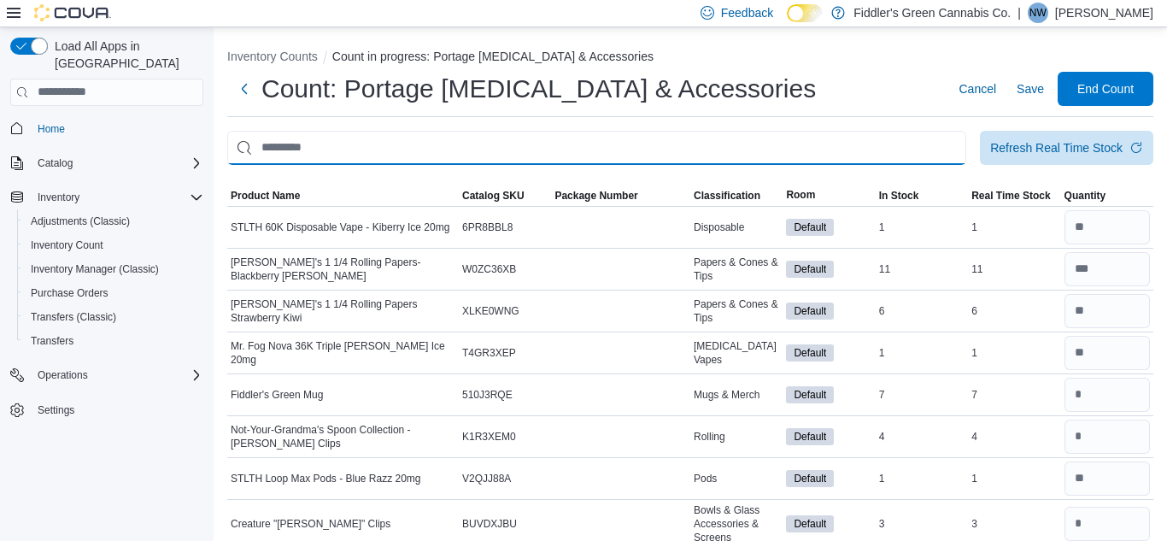
click at [904, 134] on input "This is a search bar. After typing your query, hit enter to filter the results …" at bounding box center [596, 148] width 739 height 34
click at [852, 146] on input "This is a search bar. After typing your query, hit enter to filter the results …" at bounding box center [596, 148] width 739 height 34
type input "****"
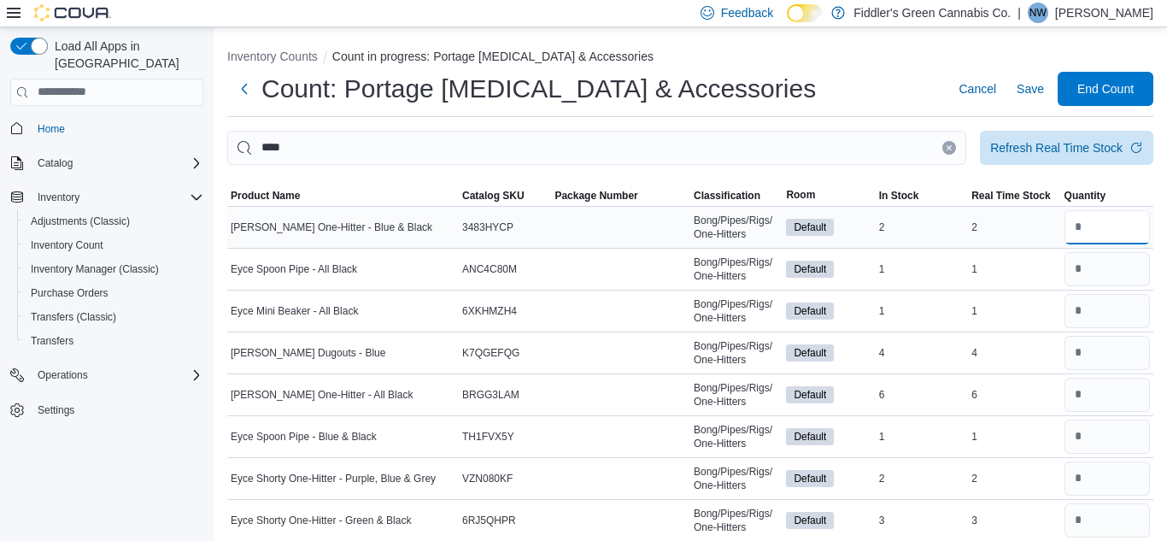
click at [1090, 231] on input "number" at bounding box center [1106, 227] width 85 height 34
type input "*"
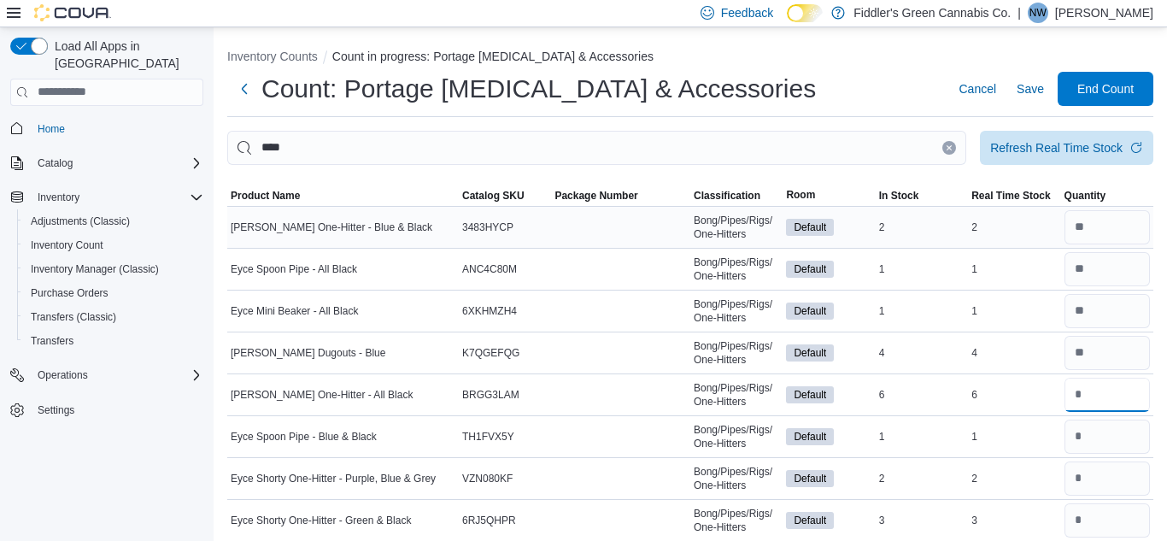
type input "*"
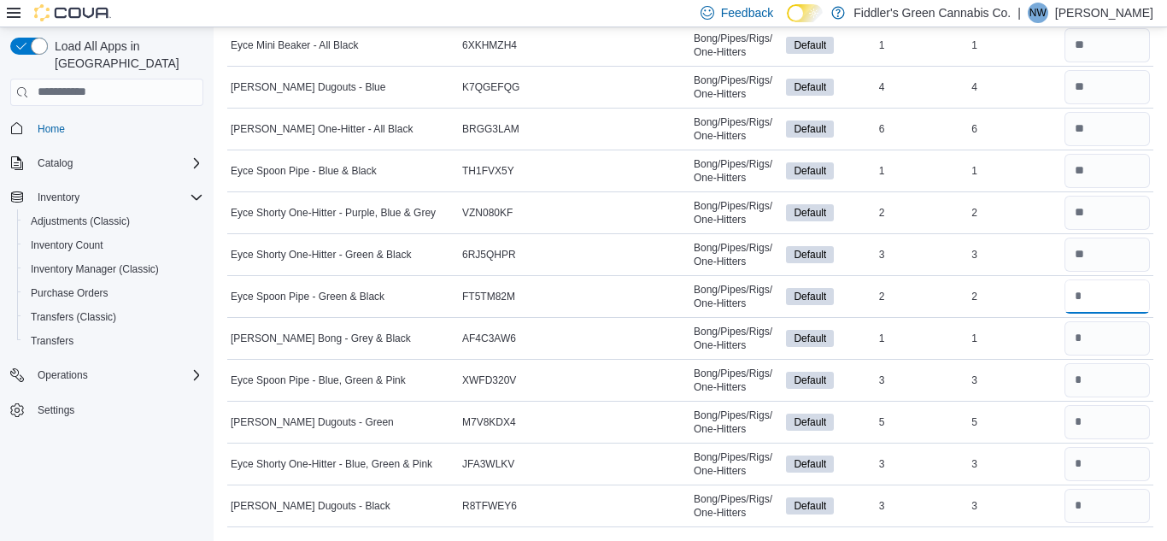
type input "*"
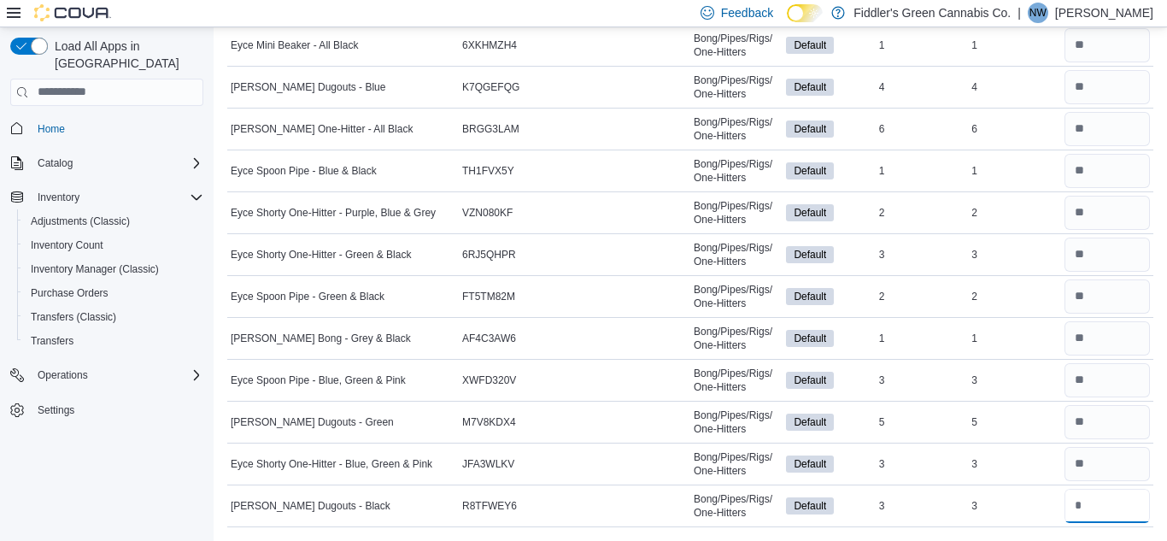
type input "*"
click at [1006, 321] on td "Real Time Stock 1" at bounding box center [1014, 338] width 92 height 42
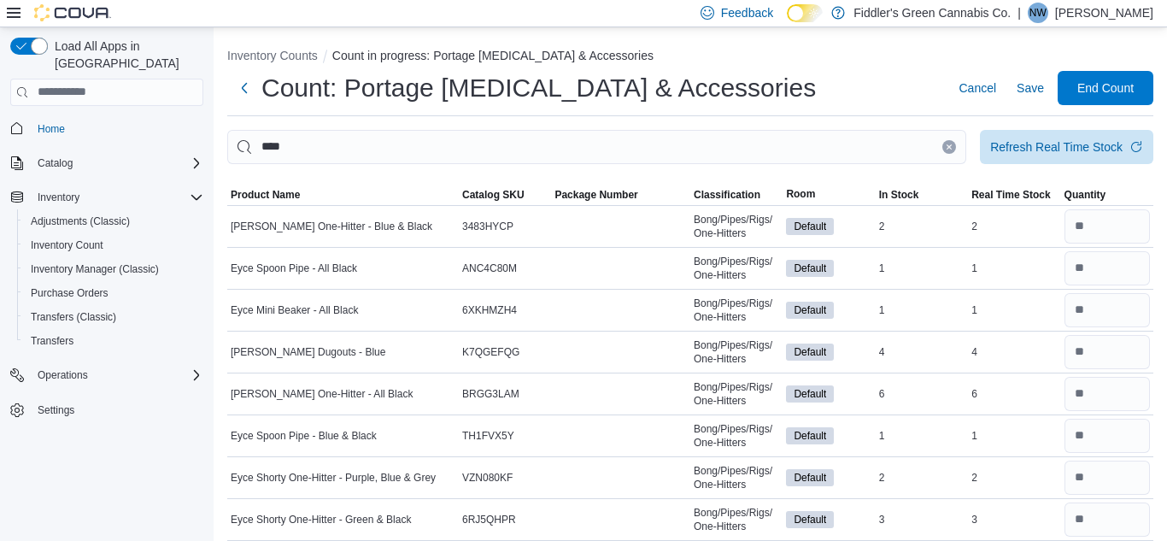
scroll to position [0, 0]
click at [946, 151] on button "Clear input" at bounding box center [949, 148] width 14 height 14
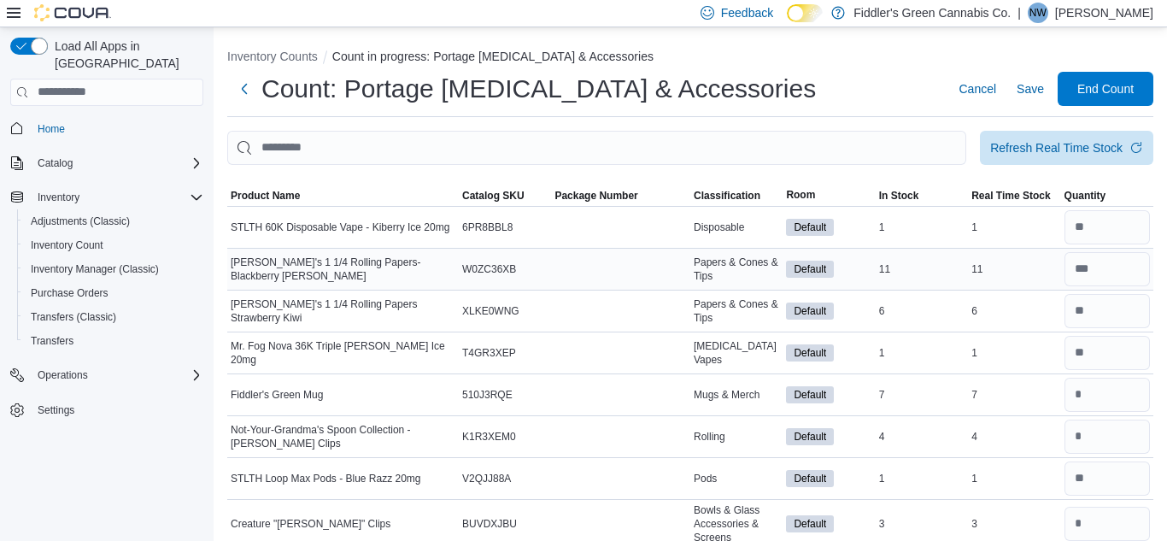
click at [951, 256] on td "In Stock 11" at bounding box center [922, 269] width 92 height 42
click at [1101, 381] on input "number" at bounding box center [1106, 395] width 85 height 34
click at [765, 151] on input "This is a search bar. After typing your query, hit enter to filter the results …" at bounding box center [596, 148] width 739 height 34
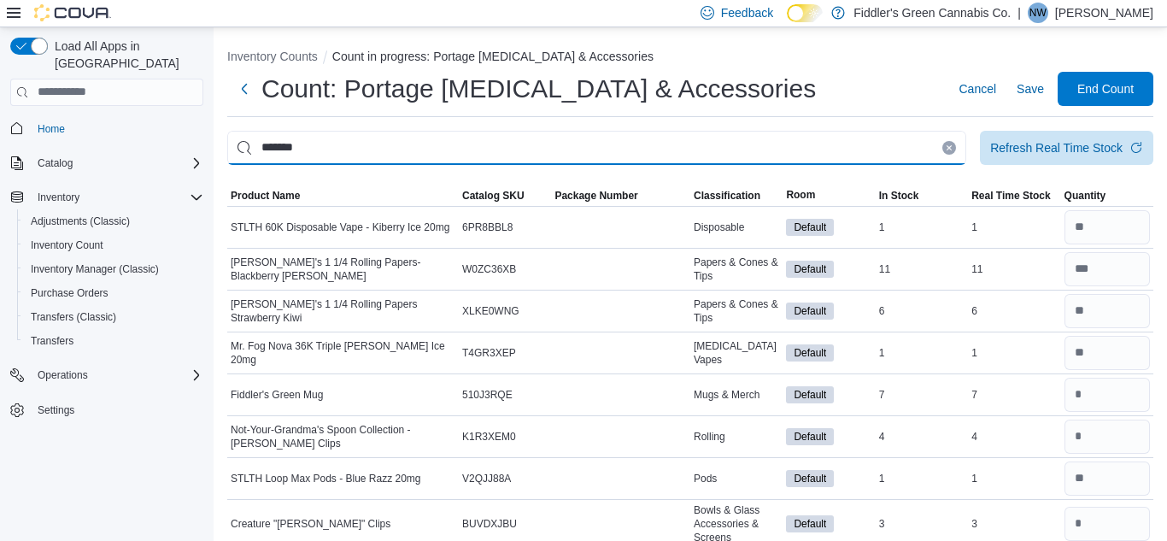
type input "*******"
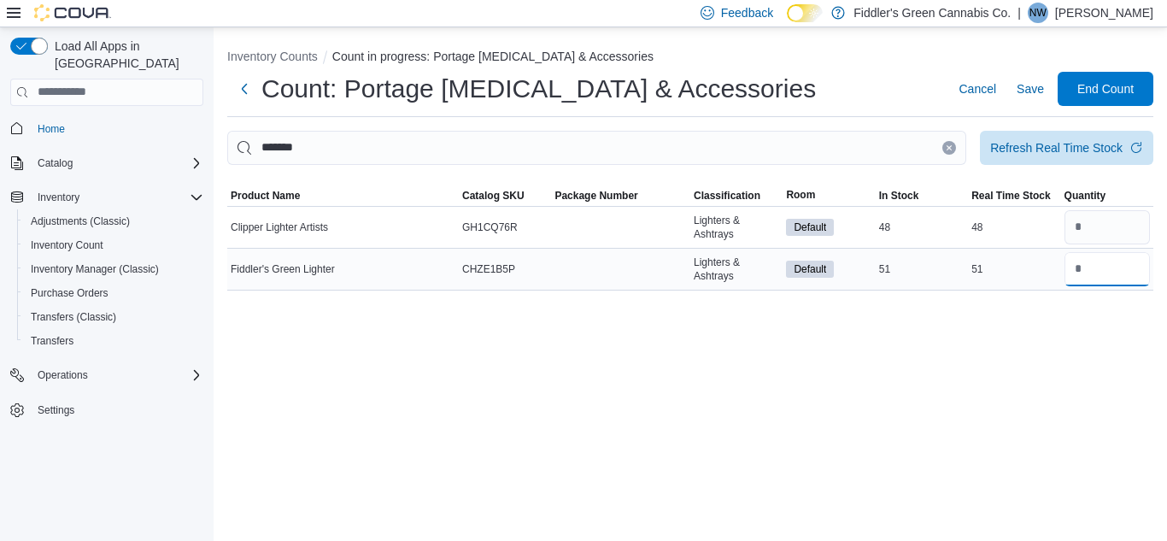
click at [1075, 279] on input "number" at bounding box center [1106, 269] width 85 height 34
click at [1096, 233] on input "number" at bounding box center [1106, 227] width 85 height 34
type input "**"
click at [1095, 269] on input "number" at bounding box center [1106, 269] width 85 height 34
type input "**"
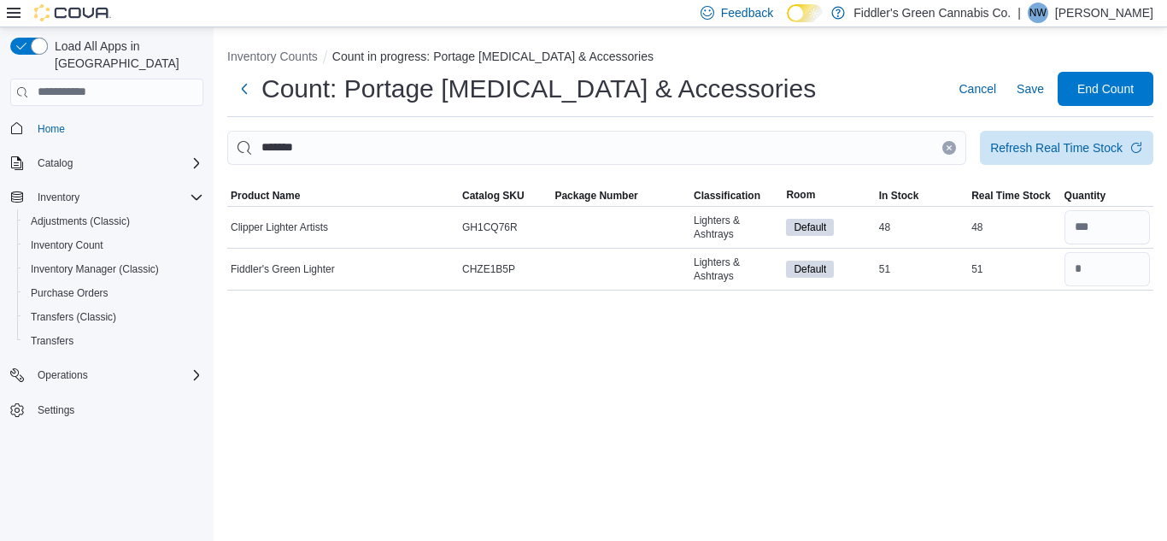
click at [952, 149] on button "Clear input" at bounding box center [949, 148] width 14 height 14
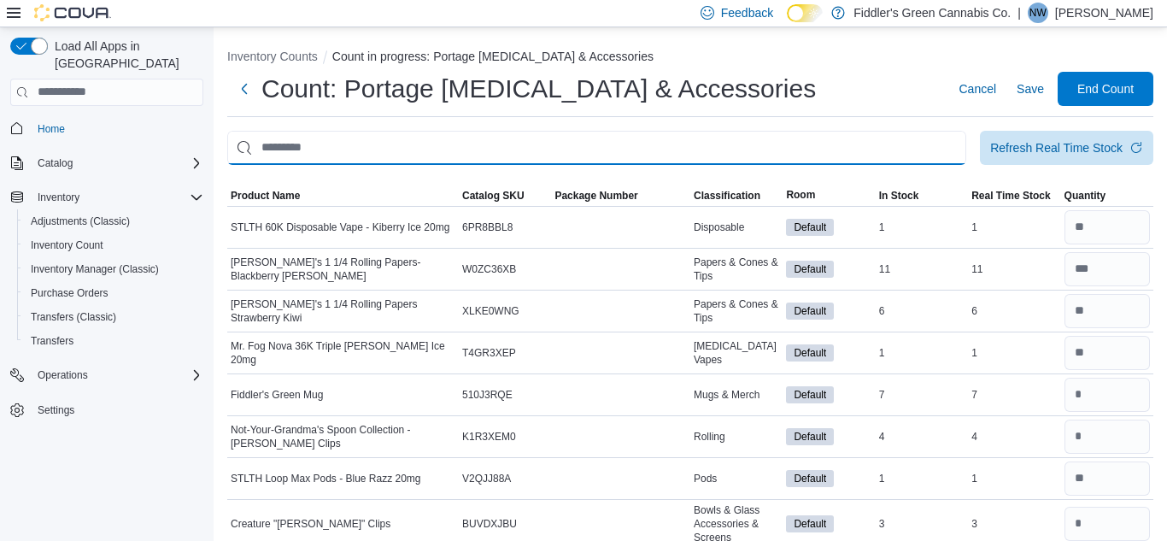
click at [839, 152] on input "This is a search bar. After typing your query, hit enter to filter the results …" at bounding box center [596, 148] width 739 height 34
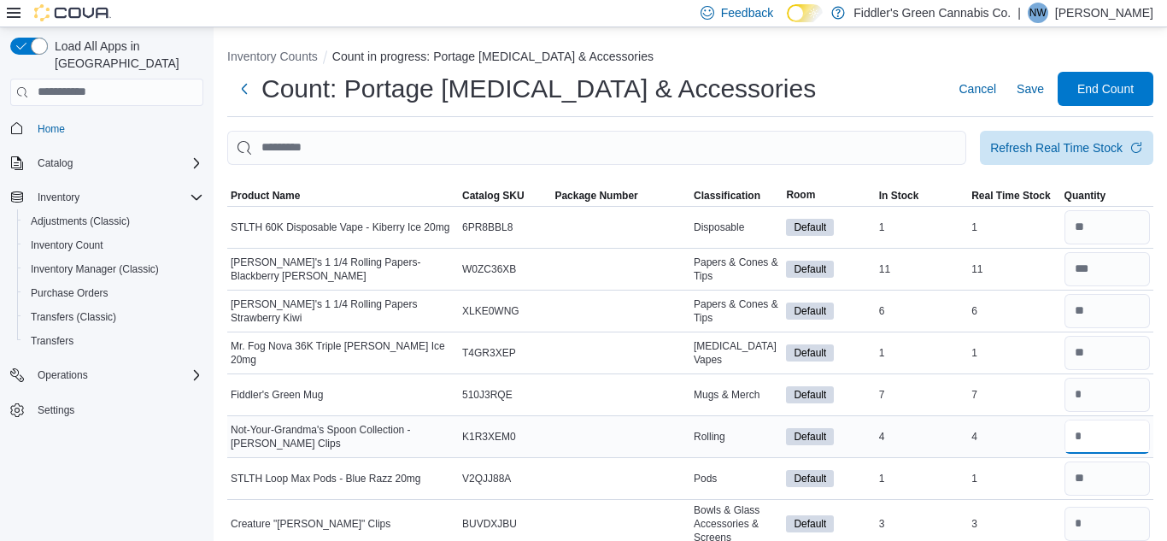
click at [1109, 436] on input "number" at bounding box center [1106, 436] width 85 height 34
type input "*"
click at [1102, 521] on input "number" at bounding box center [1106, 524] width 85 height 34
type input "*"
click at [1109, 403] on input "number" at bounding box center [1106, 395] width 85 height 34
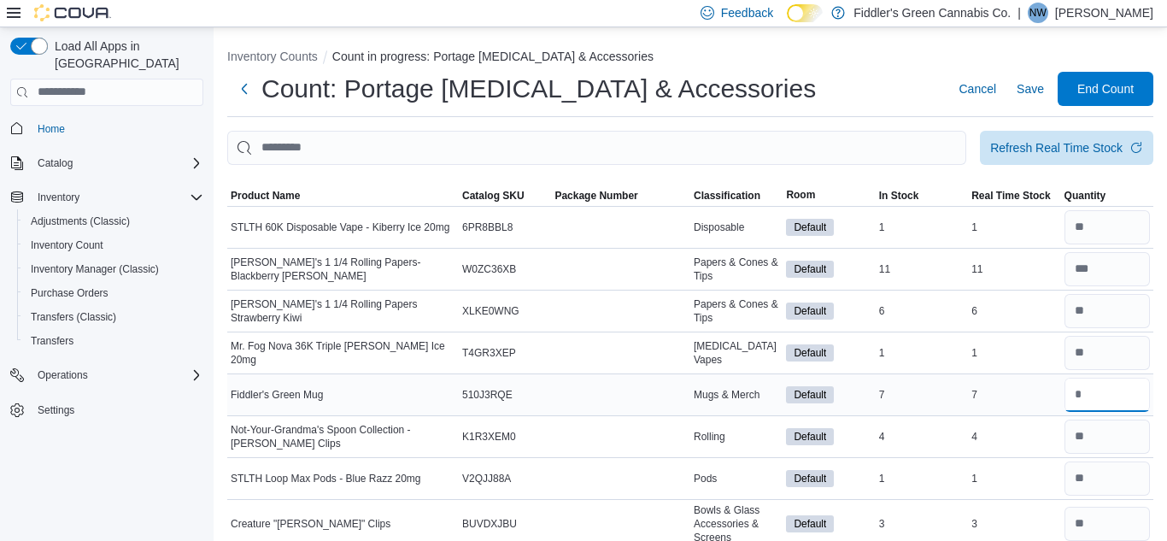
type input "*"
click at [1041, 384] on div "7" at bounding box center [1014, 394] width 92 height 20
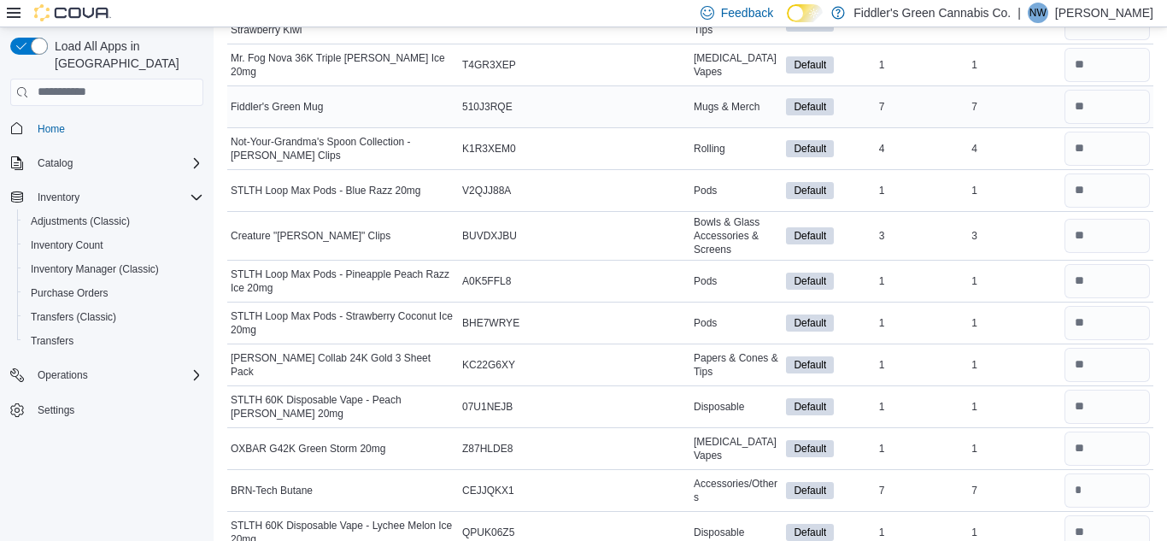
scroll to position [307, 0]
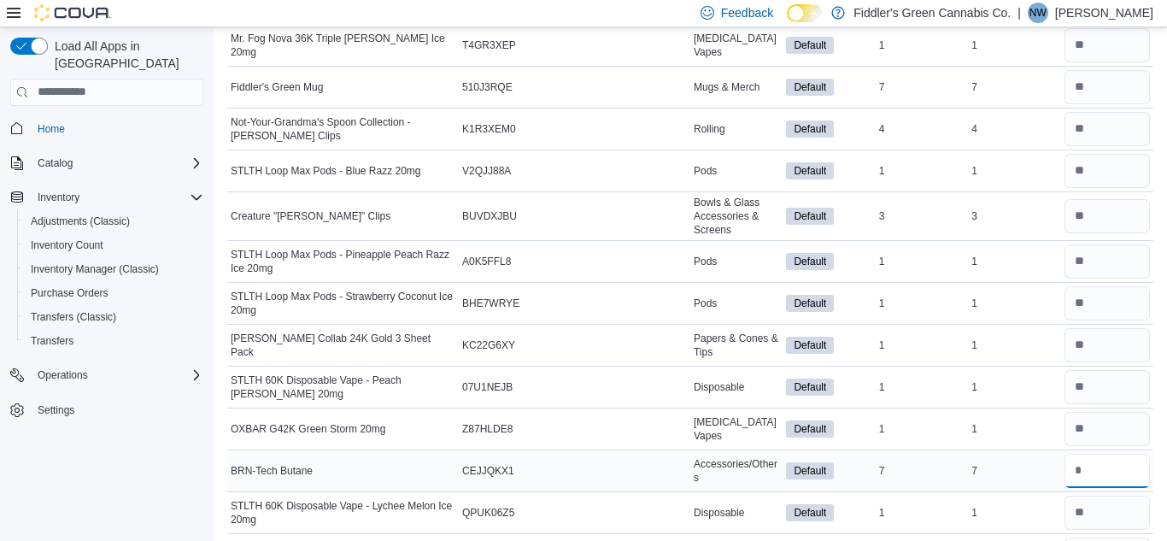
click at [1122, 478] on input "number" at bounding box center [1106, 471] width 85 height 34
type input "*"
click at [1000, 439] on td "Real Time Stock 1" at bounding box center [1014, 428] width 92 height 42
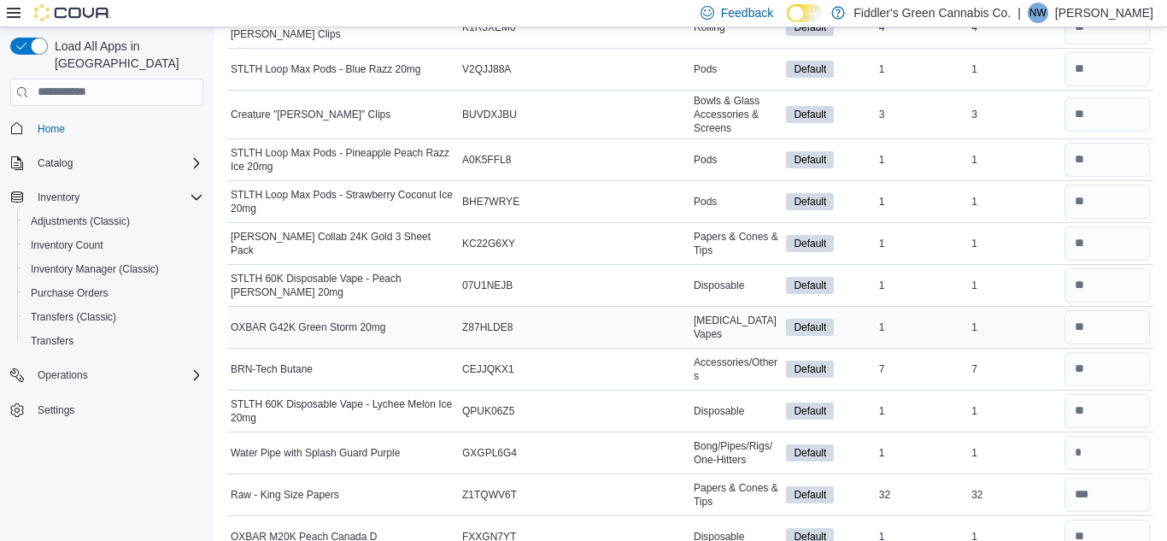
scroll to position [410, 0]
click at [1003, 431] on td "Real Time Stock 1" at bounding box center [1014, 451] width 92 height 42
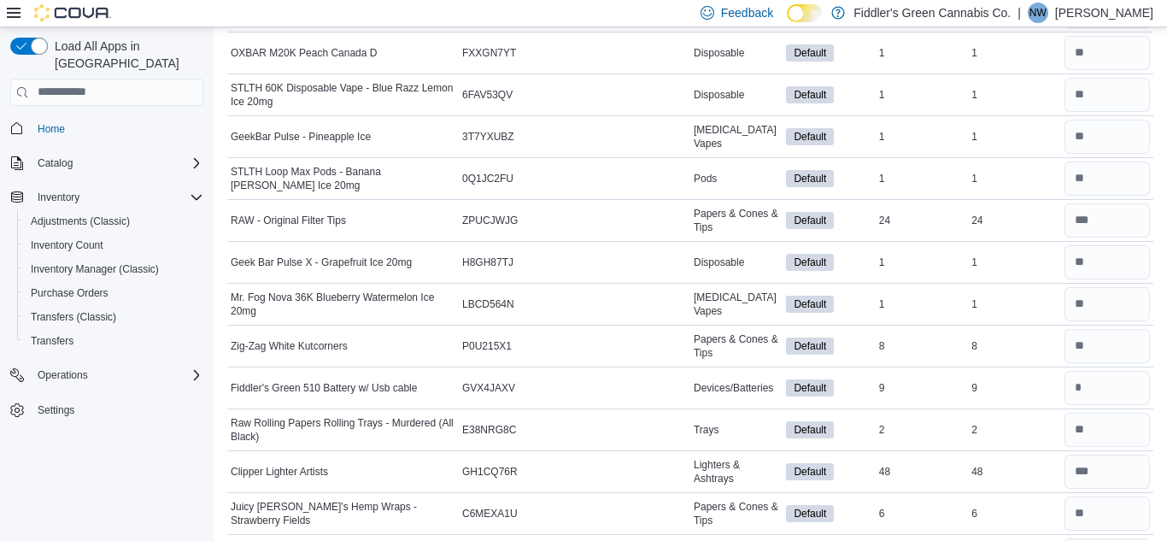
scroll to position [922, 0]
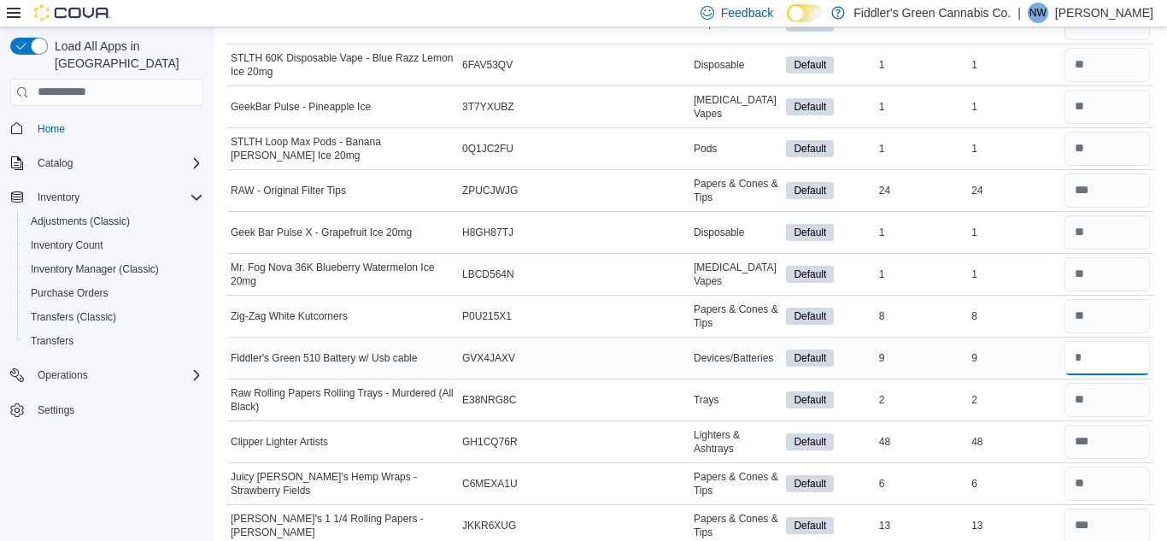
click at [1100, 363] on input "number" at bounding box center [1106, 358] width 85 height 34
type input "*"
click at [1047, 396] on div "2" at bounding box center [1014, 399] width 92 height 20
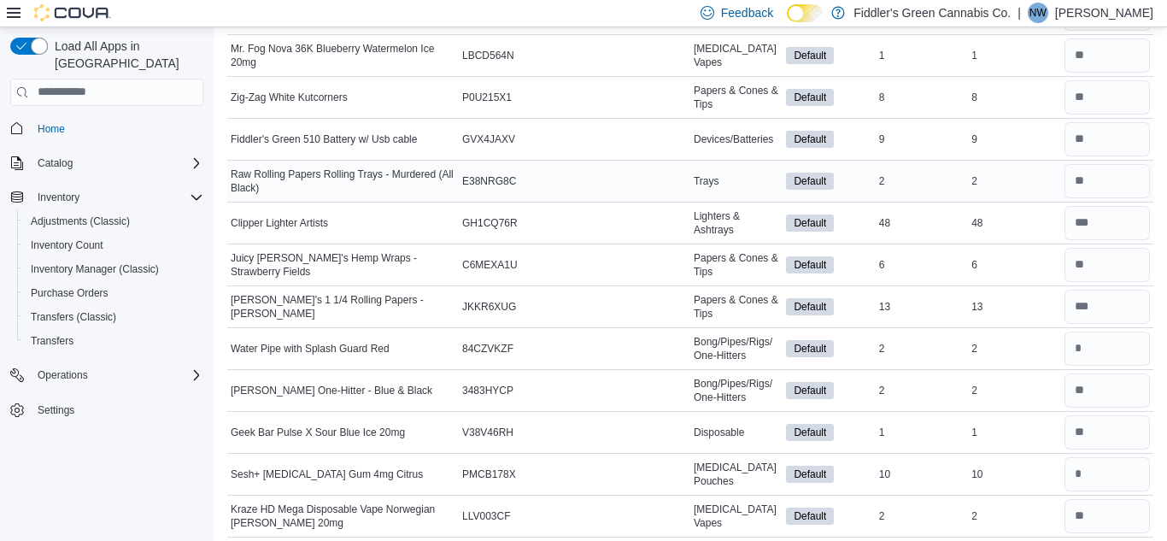
scroll to position [1196, 0]
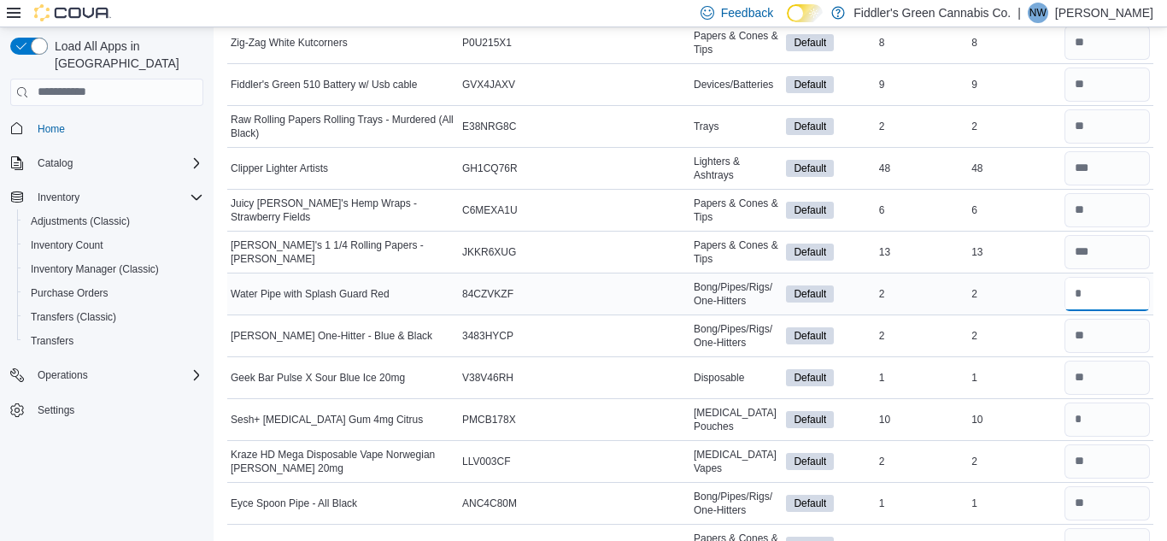
click at [1110, 307] on input "number" at bounding box center [1106, 294] width 85 height 34
click at [1118, 419] on input "number" at bounding box center [1106, 419] width 85 height 34
type input "**"
click at [659, 149] on td "Package Number" at bounding box center [620, 168] width 139 height 42
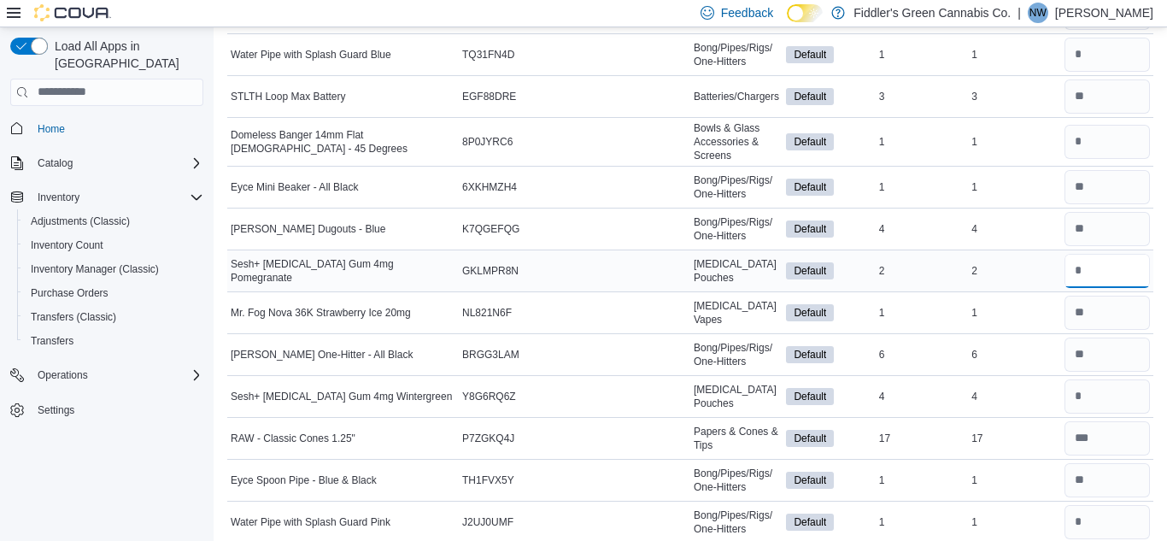
click at [1116, 273] on input "number" at bounding box center [1106, 271] width 85 height 34
type input "*"
click at [1088, 394] on input "number" at bounding box center [1106, 396] width 85 height 34
type input "*"
click at [1051, 405] on div "4" at bounding box center [1014, 396] width 92 height 20
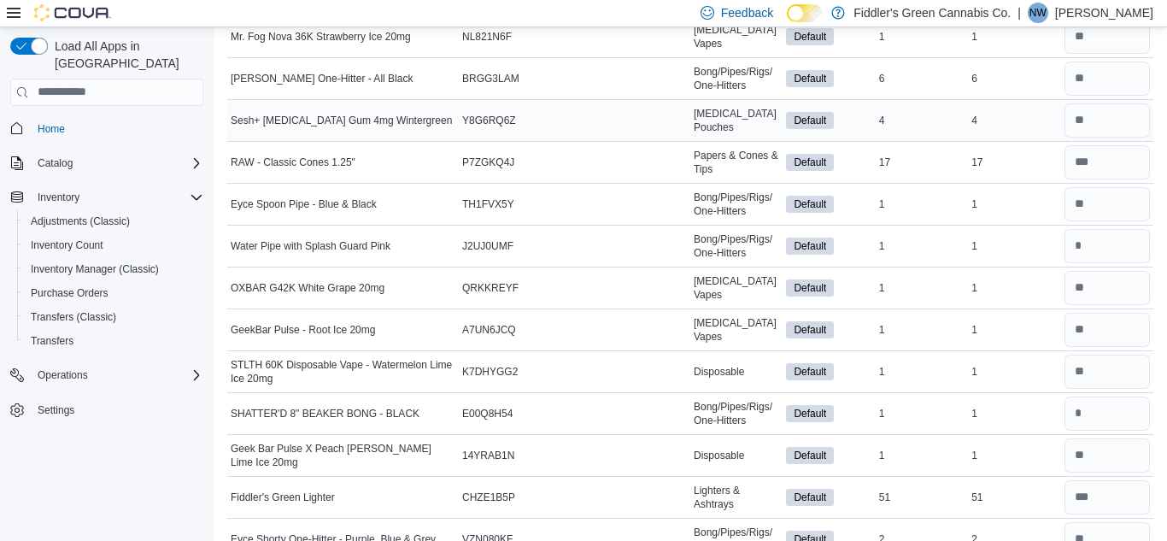
scroll to position [2712, 0]
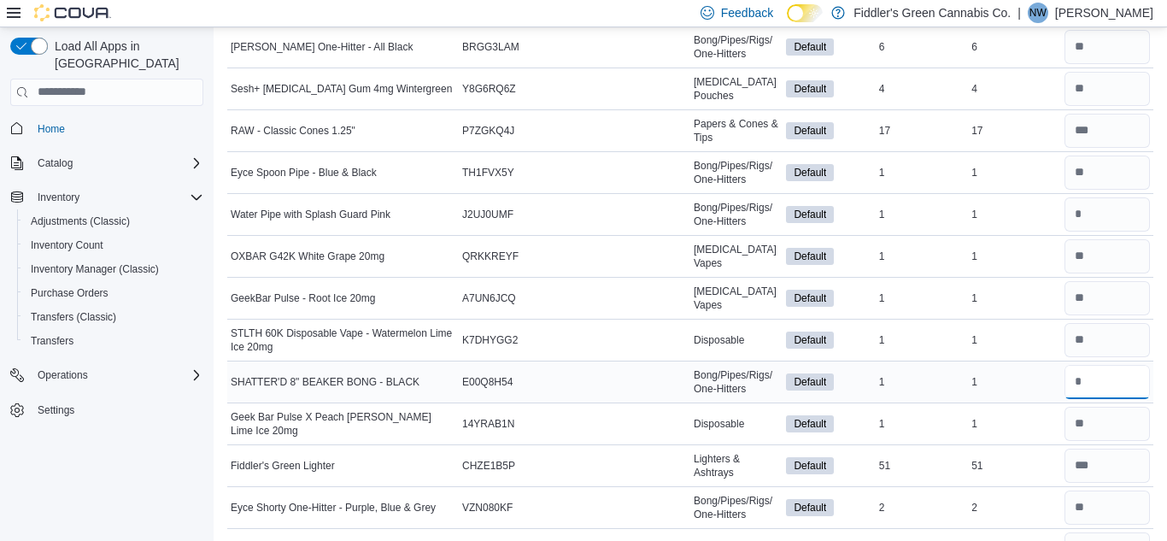
click at [1117, 382] on input "number" at bounding box center [1106, 382] width 85 height 34
type input "*"
click at [1025, 367] on td "Real Time Stock 1" at bounding box center [1014, 381] width 92 height 42
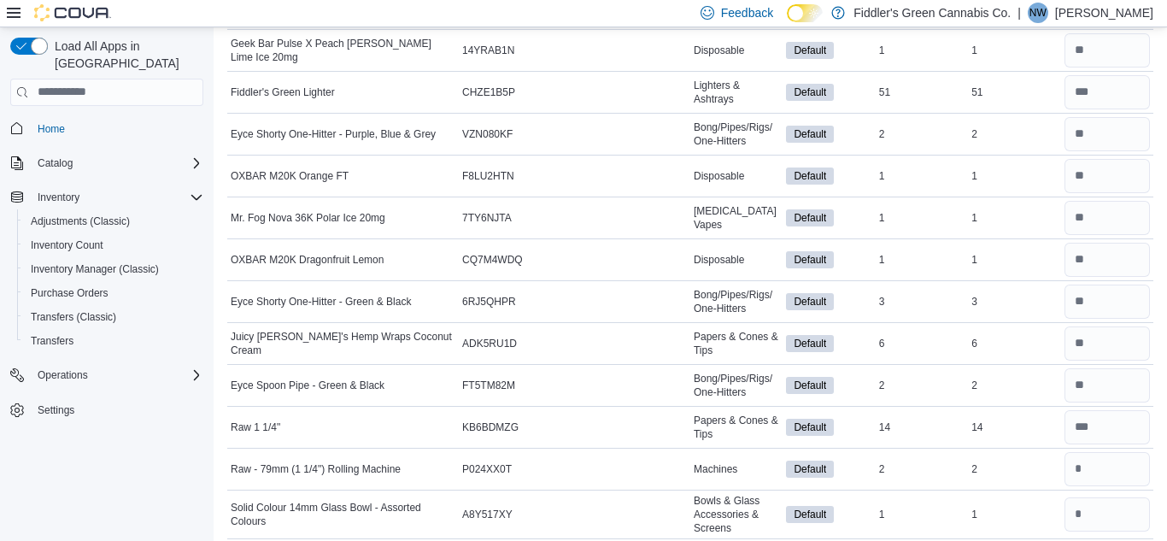
scroll to position [3088, 0]
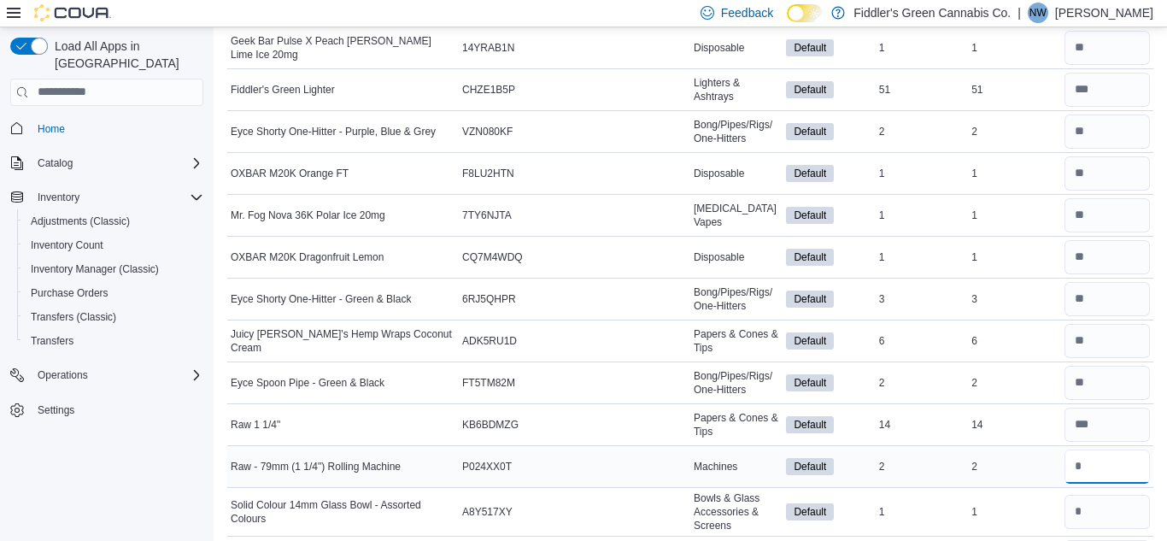
click at [1106, 461] on input "number" at bounding box center [1106, 466] width 85 height 34
type input "*"
click at [1035, 466] on div "2" at bounding box center [1014, 466] width 92 height 20
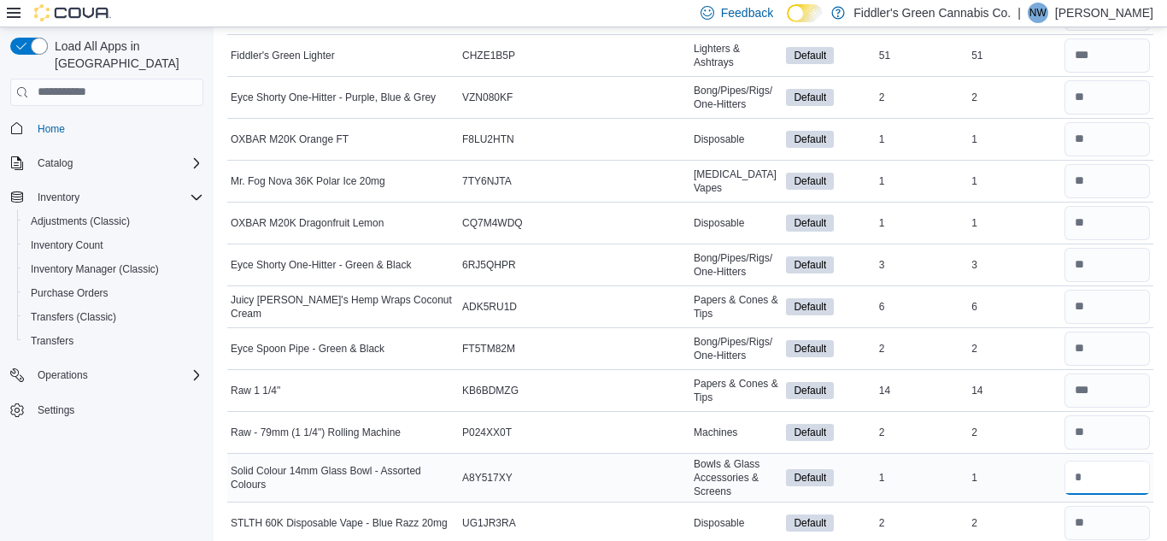
click at [1084, 483] on input "number" at bounding box center [1106, 477] width 85 height 34
type input "*"
click at [1014, 477] on div "1" at bounding box center [1014, 477] width 92 height 20
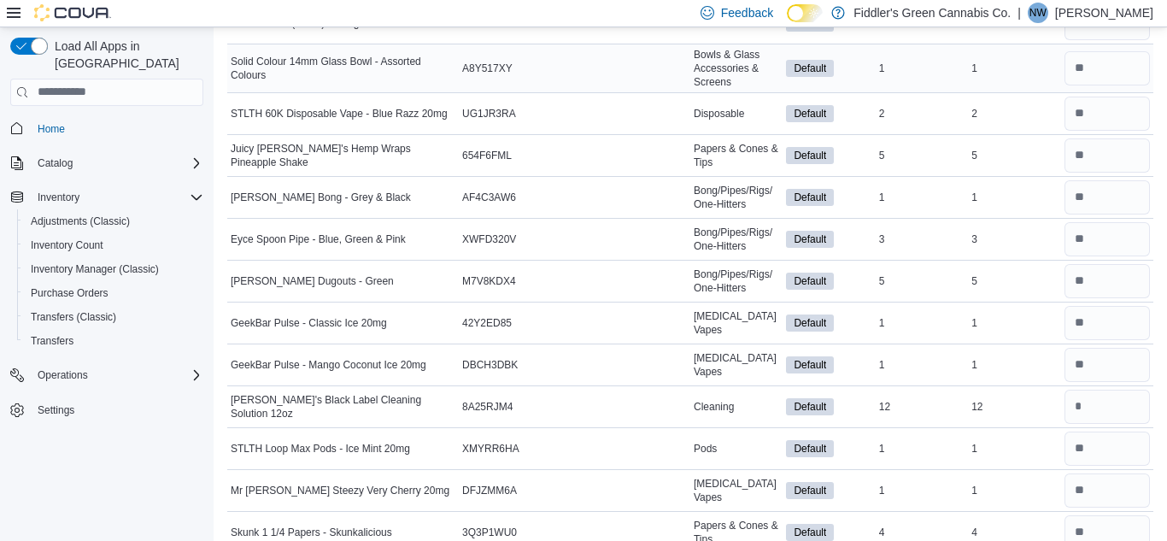
scroll to position [3532, 0]
click at [1108, 409] on input "number" at bounding box center [1106, 406] width 85 height 34
type input "**"
click at [1031, 415] on div "12" at bounding box center [1014, 405] width 92 height 20
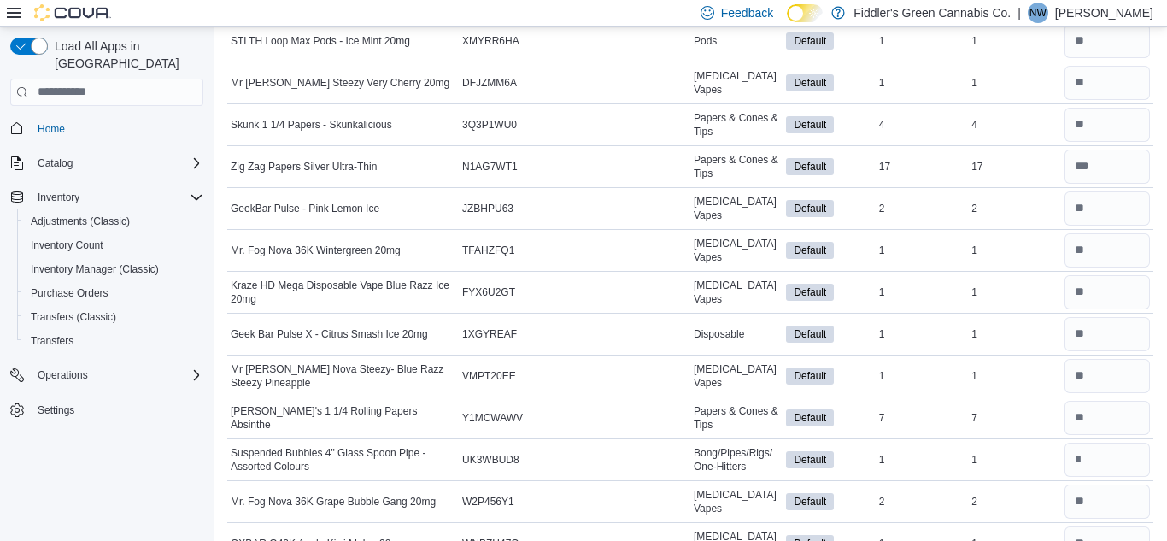
scroll to position [3942, 0]
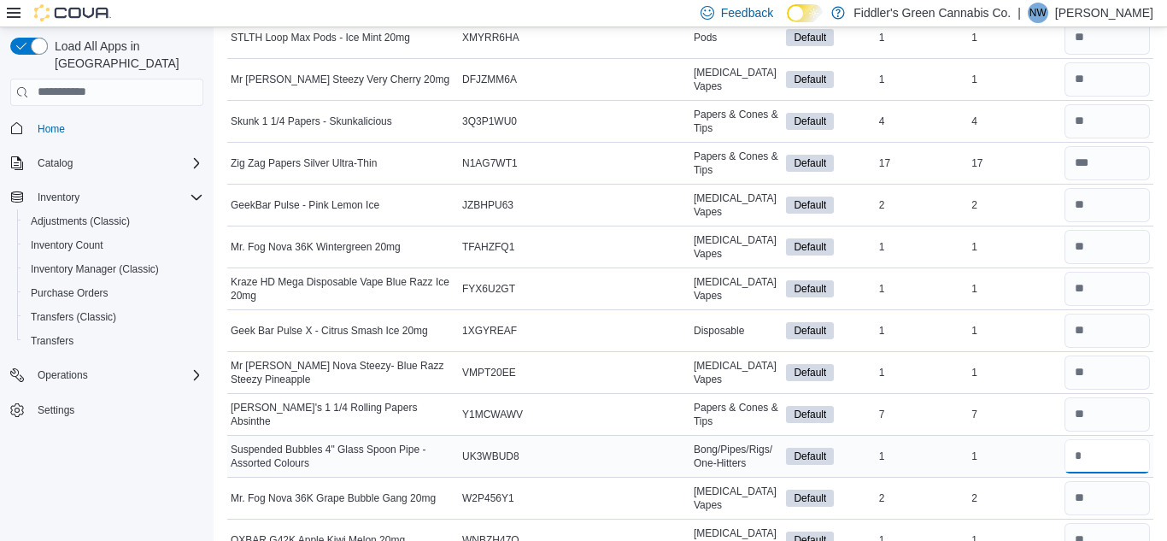
click at [1090, 457] on input "number" at bounding box center [1106, 456] width 85 height 34
type input "*"
click at [1020, 443] on td "Real Time Stock 1" at bounding box center [1014, 456] width 92 height 42
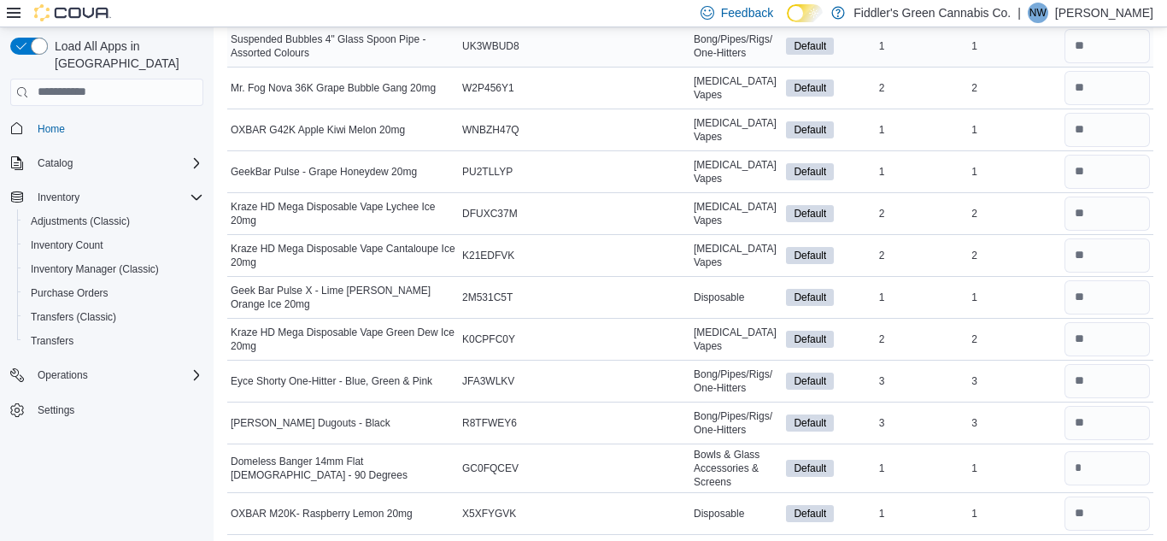
scroll to position [4360, 0]
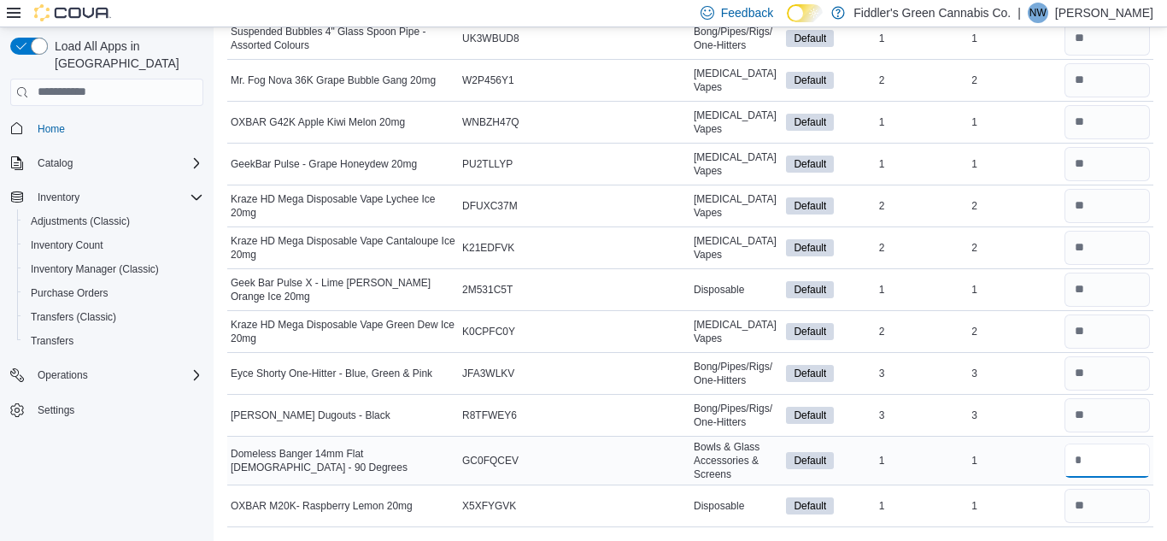
click at [1085, 459] on input "number" at bounding box center [1106, 460] width 85 height 34
type input "*"
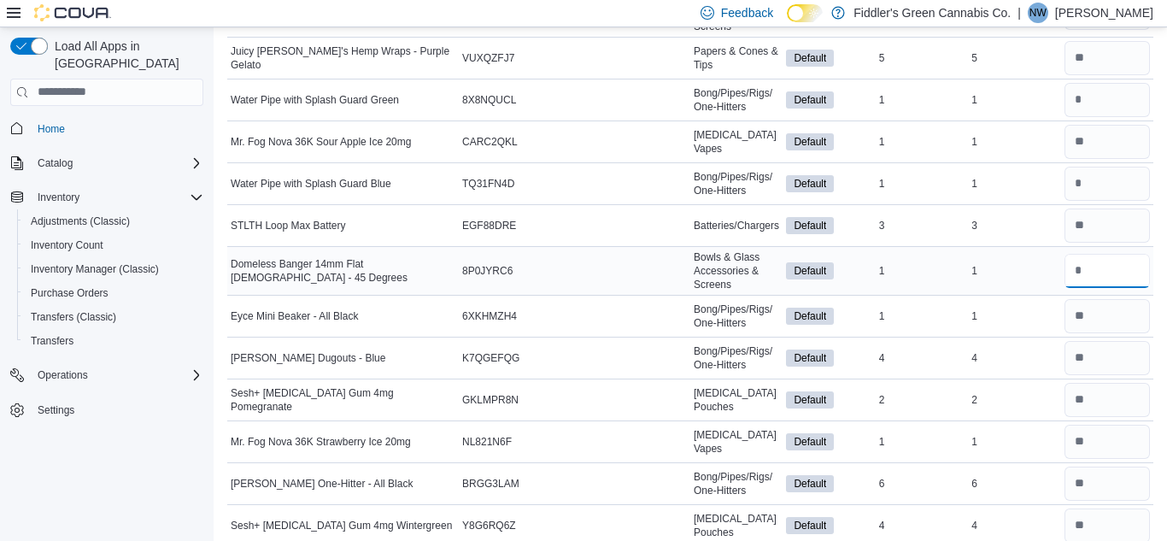
click at [1090, 271] on input "number" at bounding box center [1106, 271] width 85 height 34
type input "*"
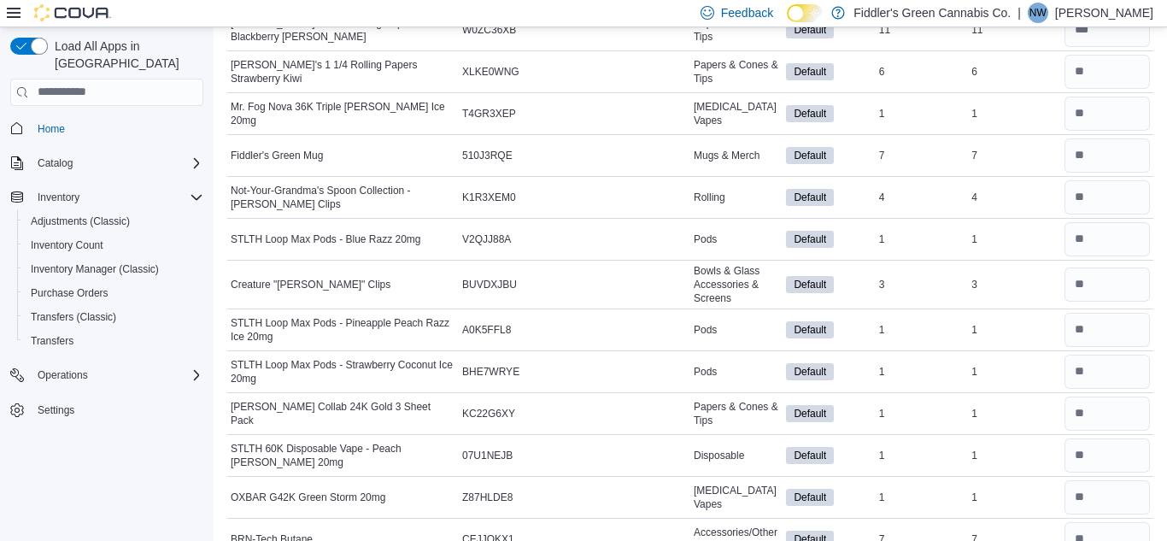
scroll to position [2004, 0]
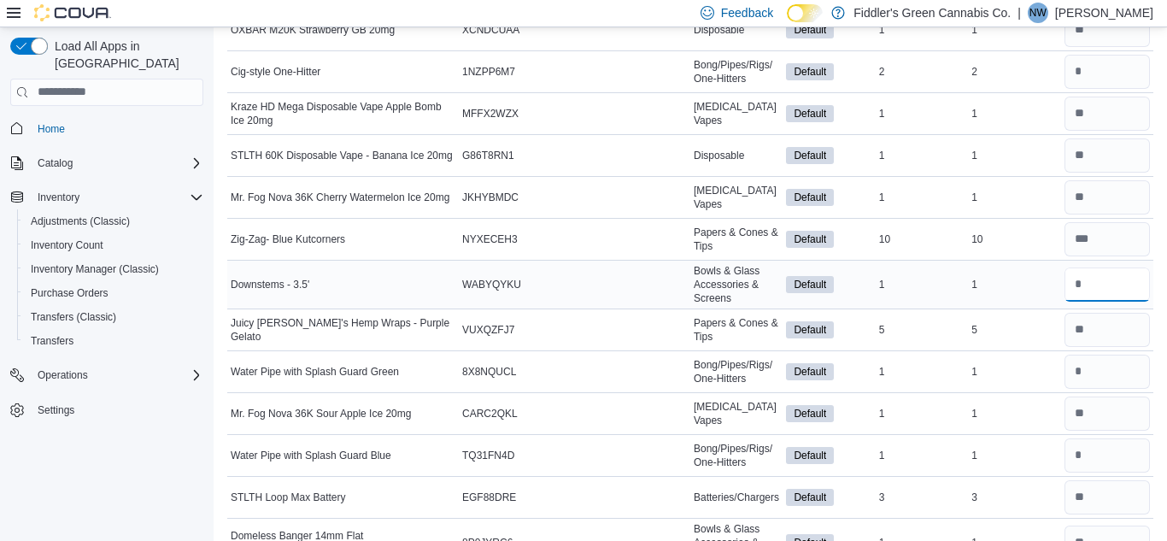
click at [1106, 282] on input "number" at bounding box center [1106, 284] width 85 height 34
click at [1057, 411] on div "1" at bounding box center [1014, 413] width 92 height 20
click at [1064, 325] on input "number" at bounding box center [1106, 330] width 85 height 34
click at [1020, 353] on td "Real Time Stock 1" at bounding box center [1014, 371] width 92 height 42
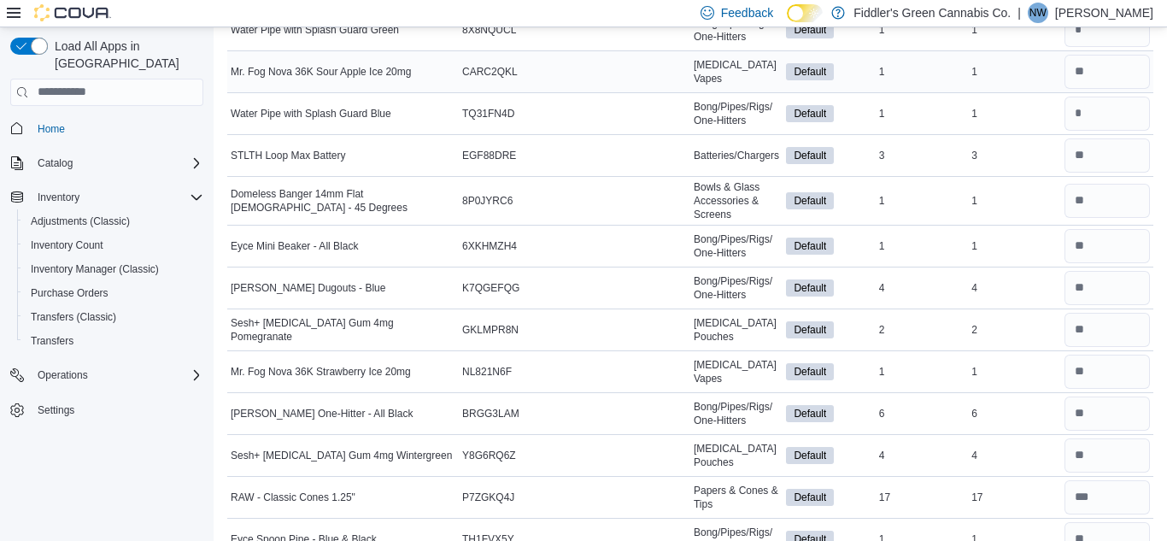
scroll to position [591, 0]
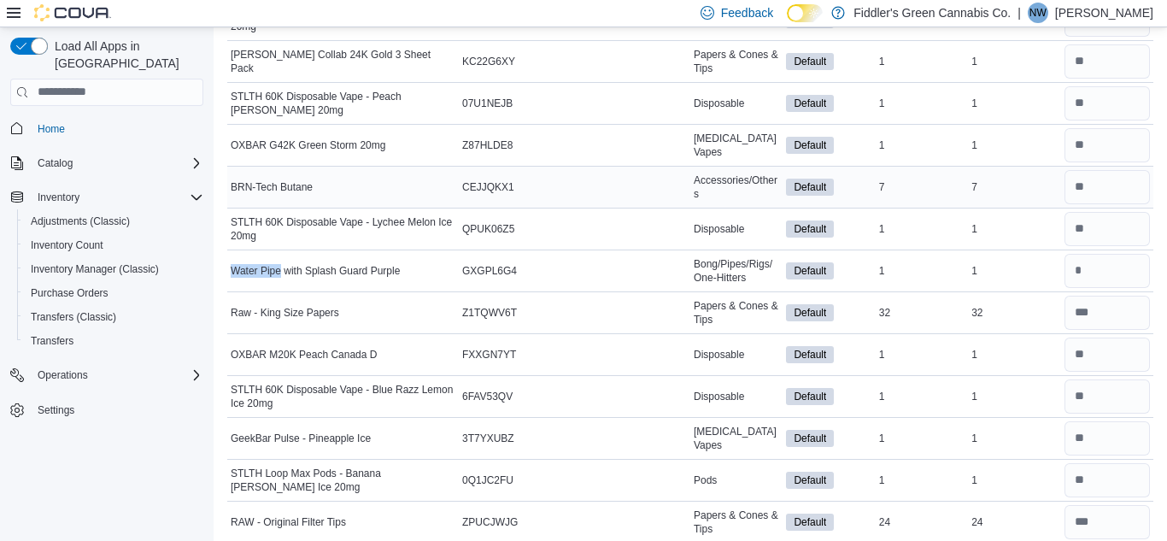
click at [656, 168] on td "Package Number" at bounding box center [620, 187] width 139 height 42
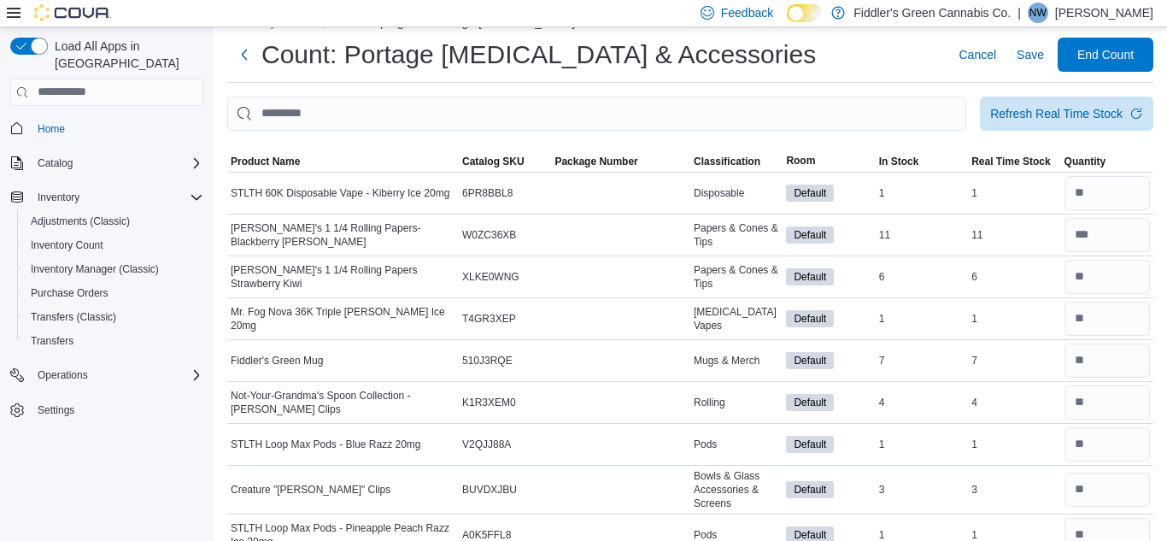
scroll to position [0, 0]
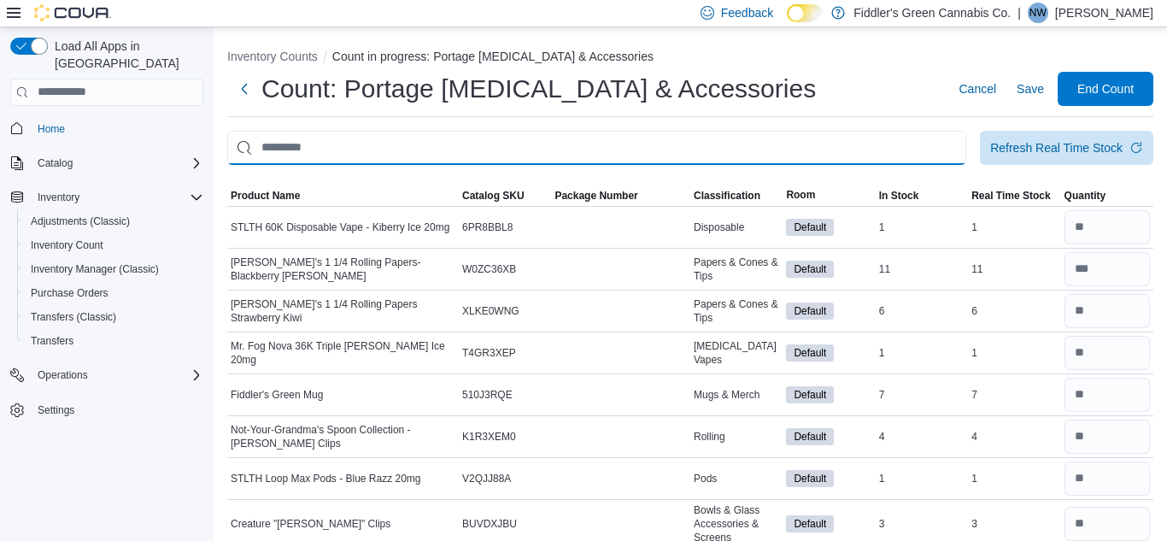
click at [542, 145] on input "This is a search bar. After typing your query, hit enter to filter the results …" at bounding box center [596, 148] width 739 height 34
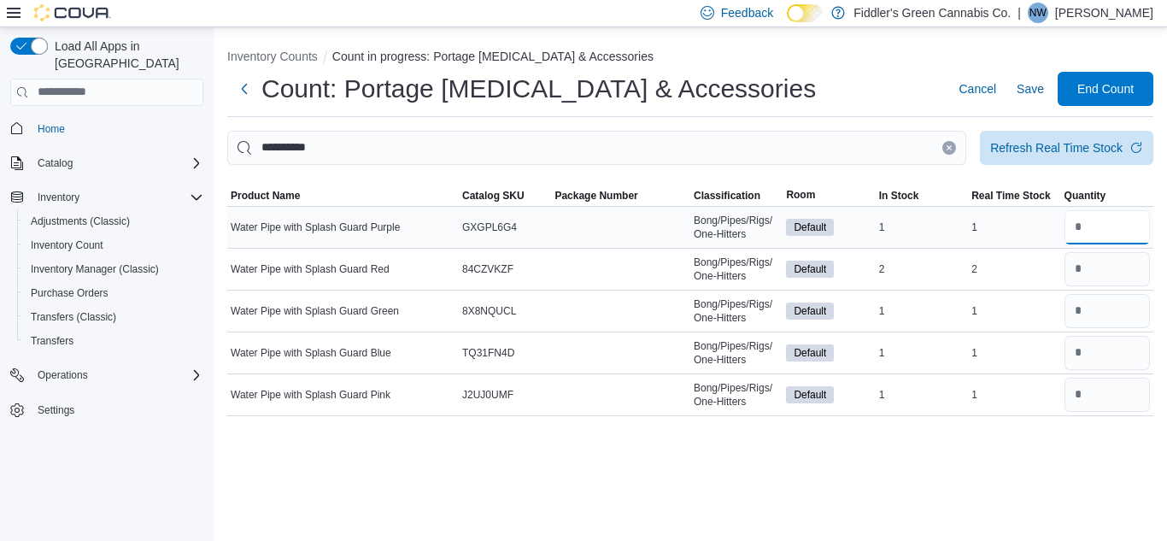
click at [1098, 225] on input "number" at bounding box center [1106, 227] width 85 height 34
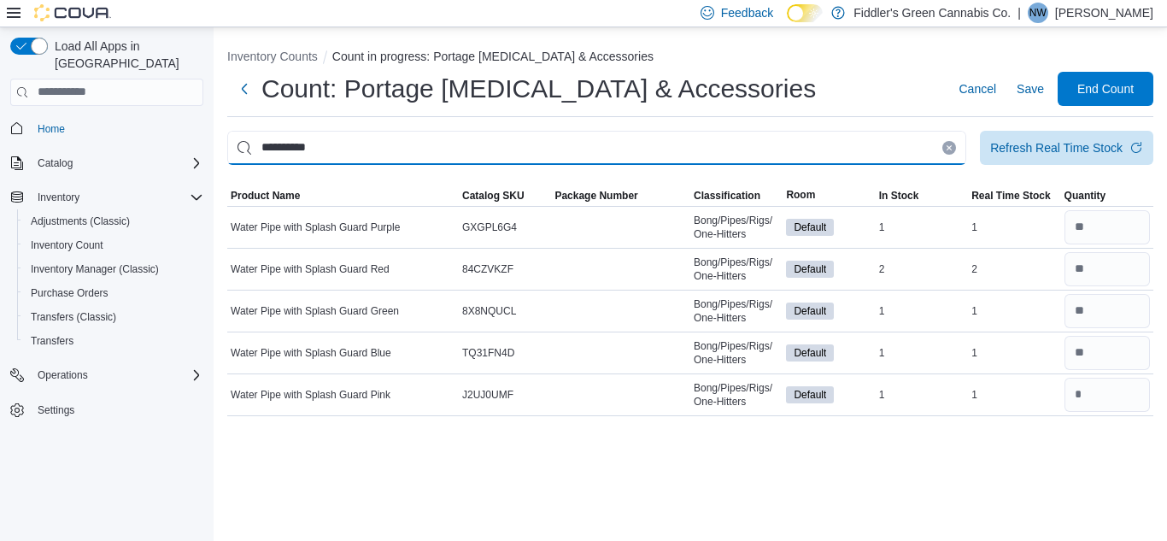
click at [952, 161] on input "**********" at bounding box center [596, 148] width 739 height 34
click at [947, 149] on icon "Clear input" at bounding box center [949, 147] width 7 height 7
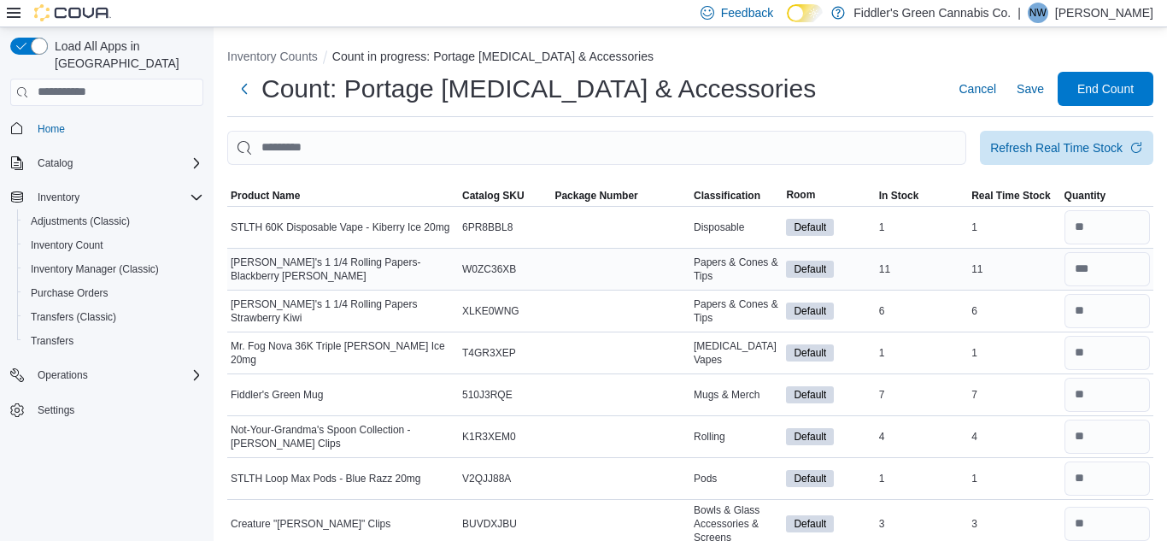
click at [999, 266] on div "11" at bounding box center [1014, 269] width 92 height 20
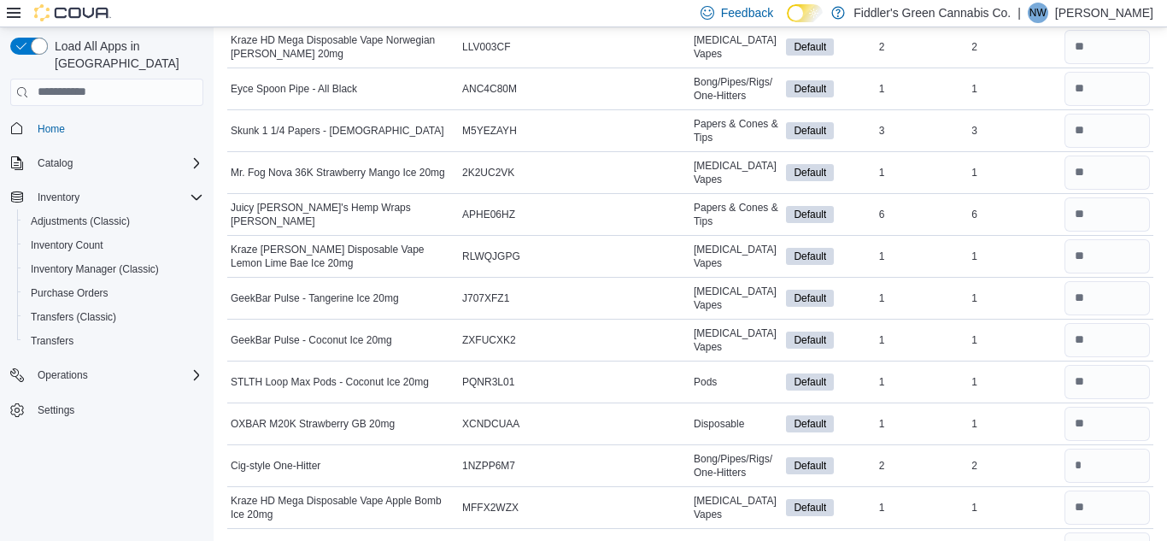
scroll to position [1640, 0]
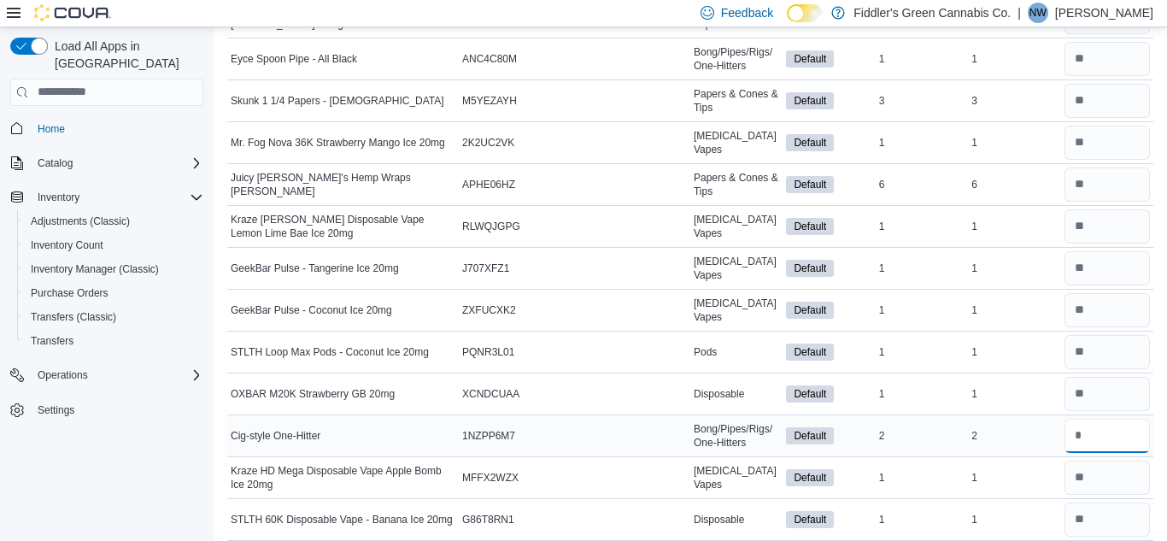
click at [1103, 434] on input "number" at bounding box center [1106, 436] width 85 height 34
click at [1039, 427] on div "2" at bounding box center [1014, 435] width 92 height 20
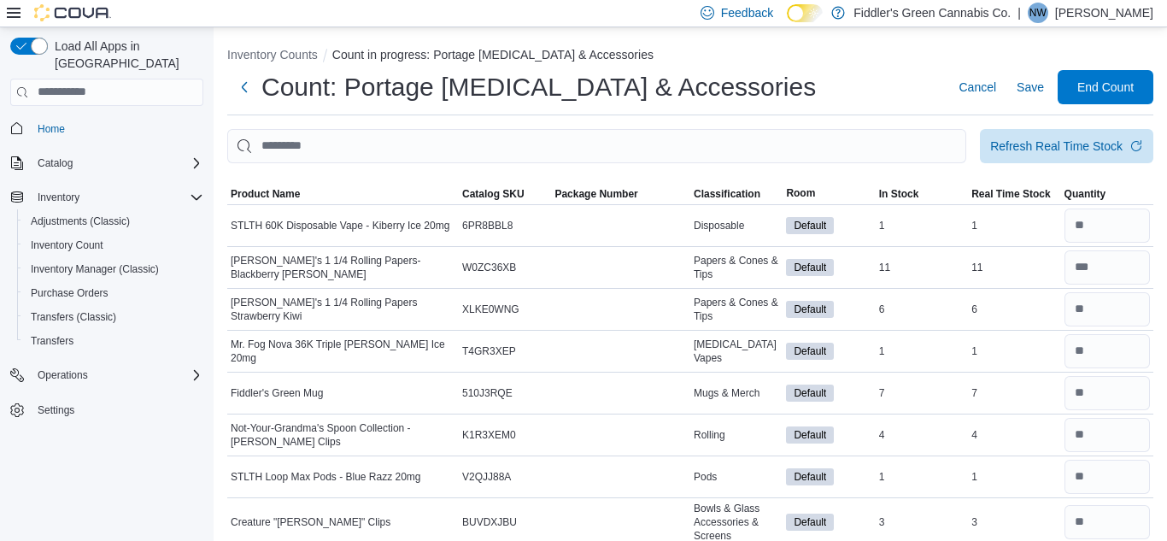
scroll to position [0, 0]
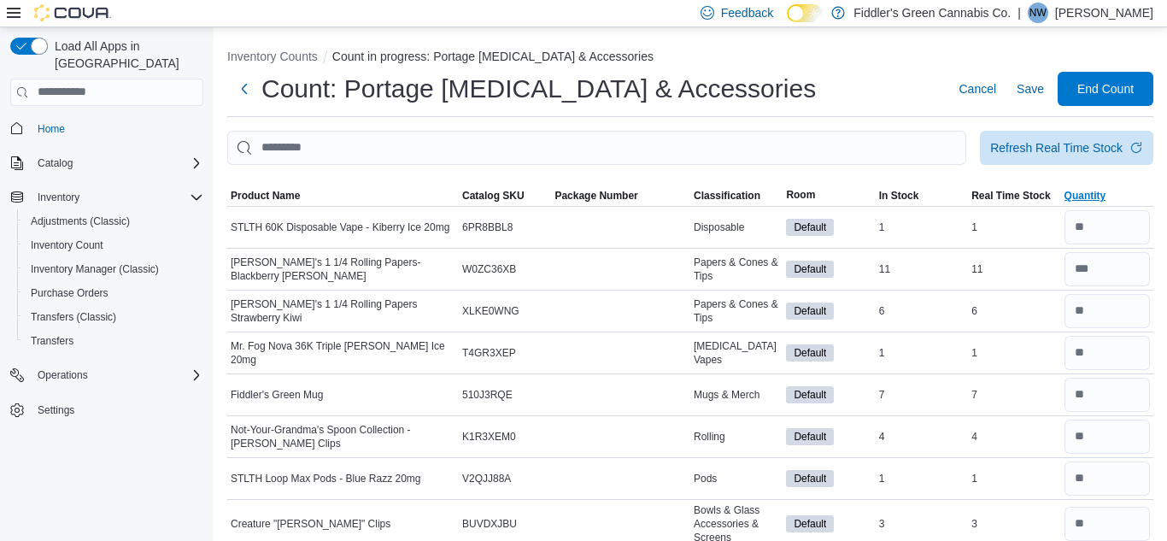
click at [1065, 196] on span "Quantity" at bounding box center [1085, 196] width 42 height 14
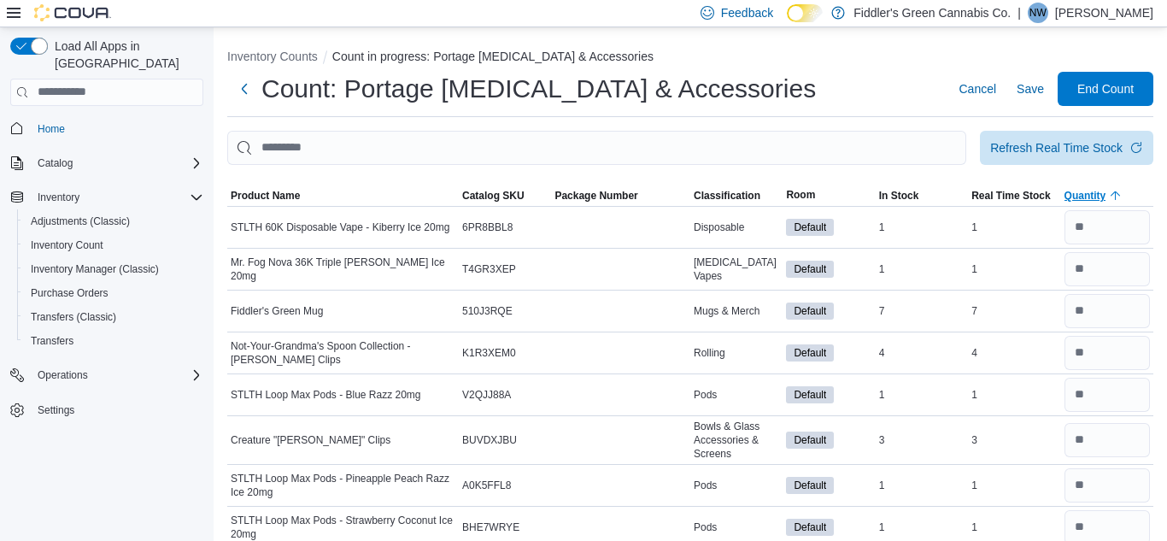
click at [1097, 192] on span "Quantity" at bounding box center [1085, 196] width 42 height 14
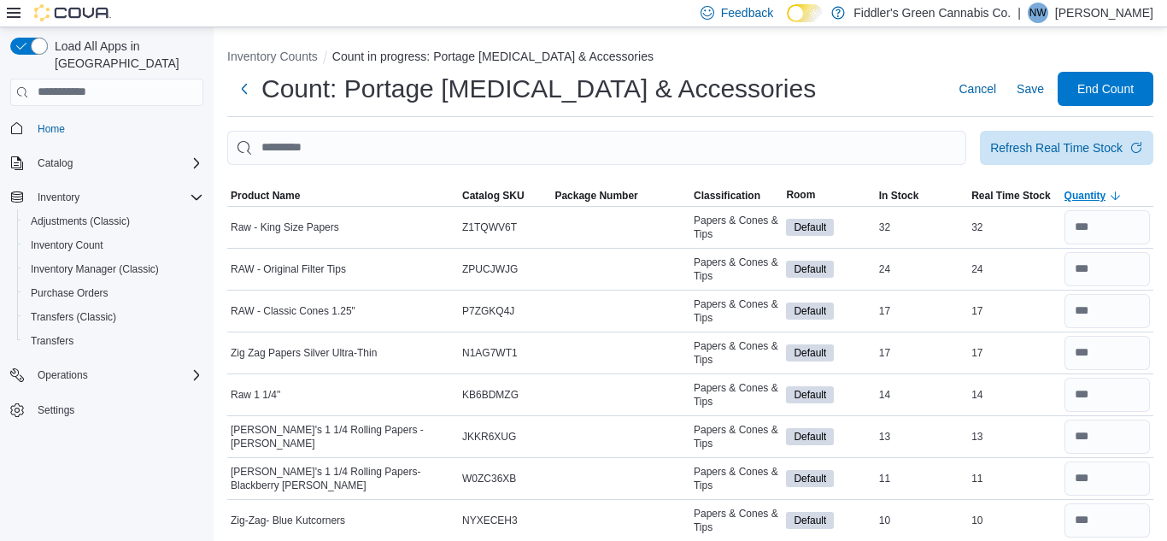
click at [1097, 192] on span "Quantity" at bounding box center [1085, 196] width 42 height 14
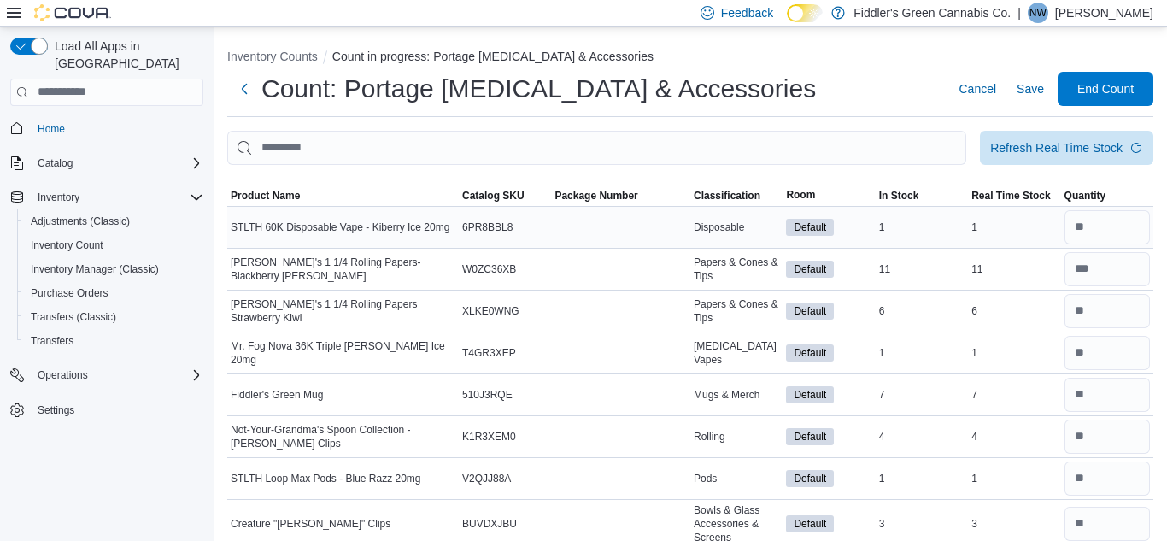
click at [1037, 242] on td "Real Time Stock 1" at bounding box center [1014, 227] width 92 height 42
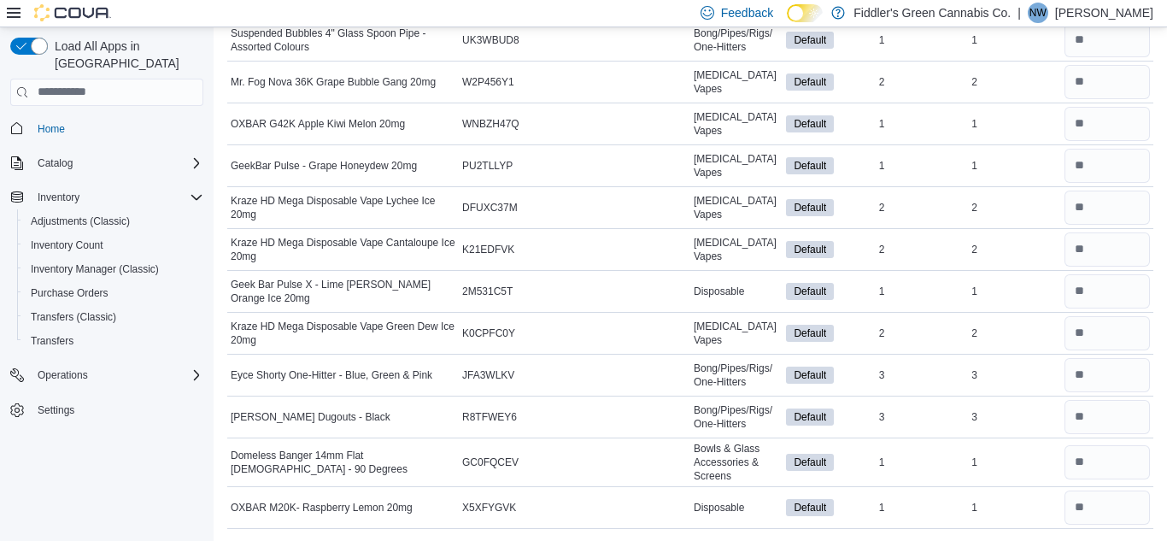
scroll to position [4360, 0]
click at [989, 244] on div "2" at bounding box center [1014, 247] width 92 height 20
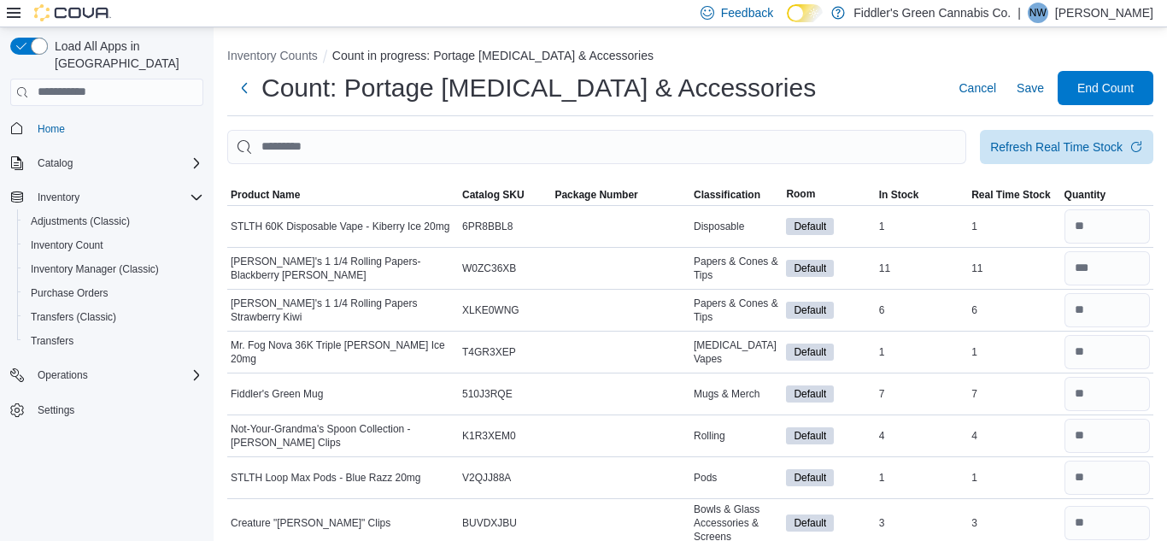
scroll to position [0, 0]
click at [1028, 91] on span "Save" at bounding box center [1029, 88] width 27 height 17
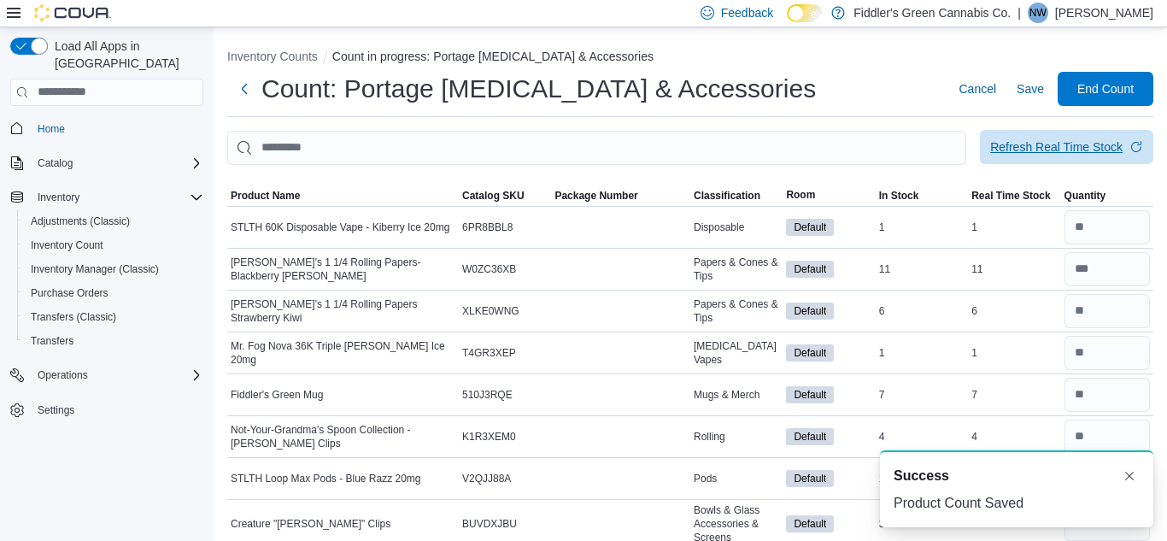
click at [1053, 143] on div "Refresh Real Time Stock" at bounding box center [1056, 146] width 132 height 17
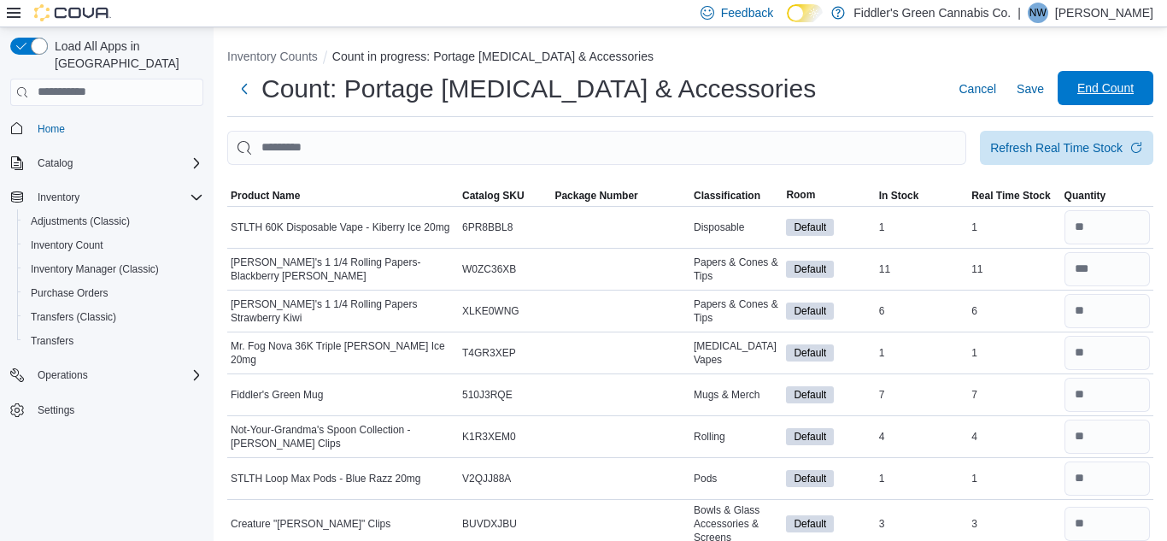
click at [1109, 93] on span "End Count" at bounding box center [1105, 87] width 56 height 17
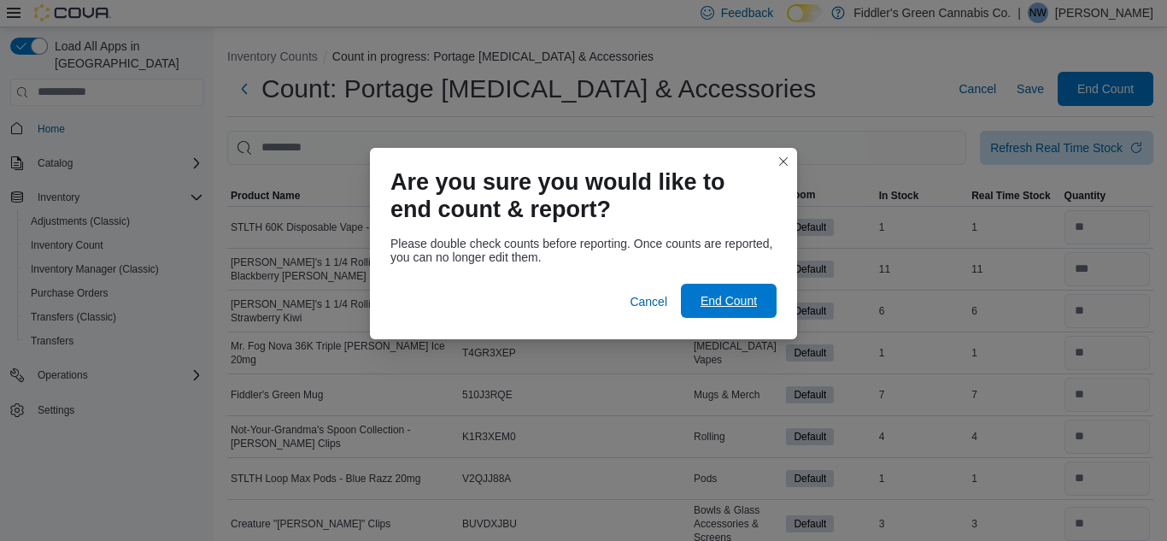
click at [710, 311] on span "End Count" at bounding box center [728, 301] width 75 height 34
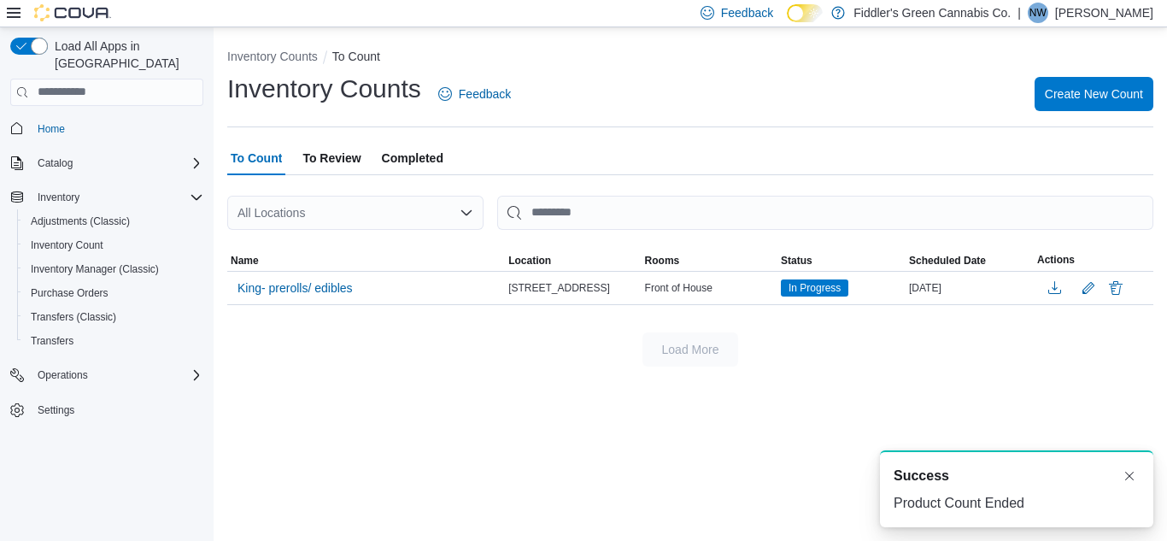
click at [782, 109] on div "Inventory Counts Feedback Create New Count" at bounding box center [690, 94] width 926 height 44
